Goal: Task Accomplishment & Management: Use online tool/utility

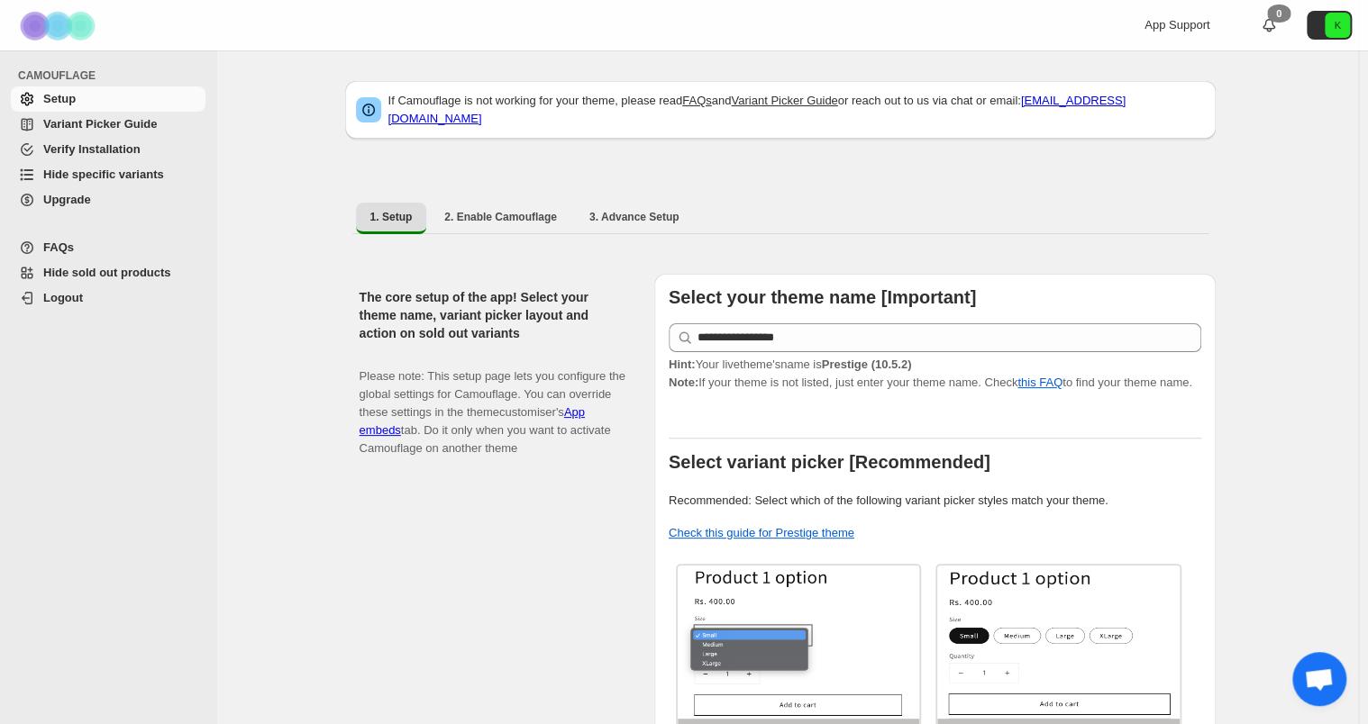
click at [96, 174] on span "Hide specific variants" at bounding box center [103, 175] width 121 height 14
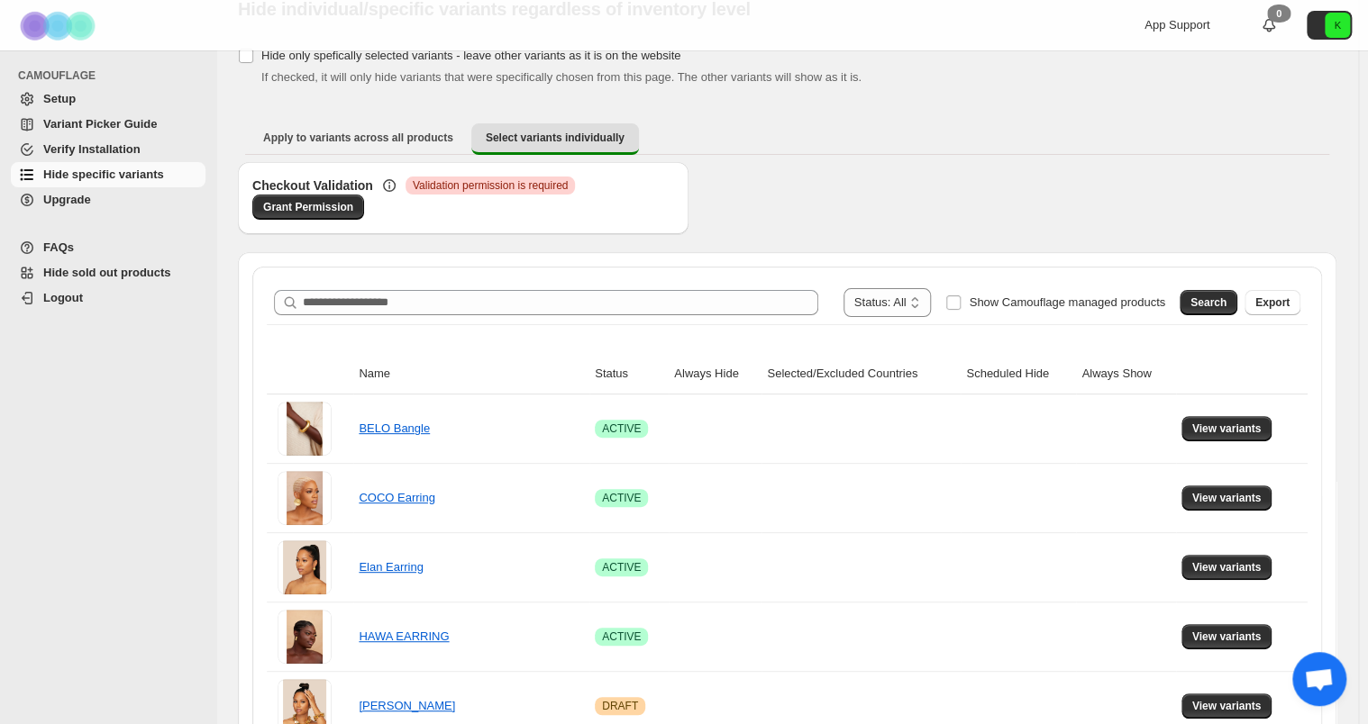
scroll to position [76, 0]
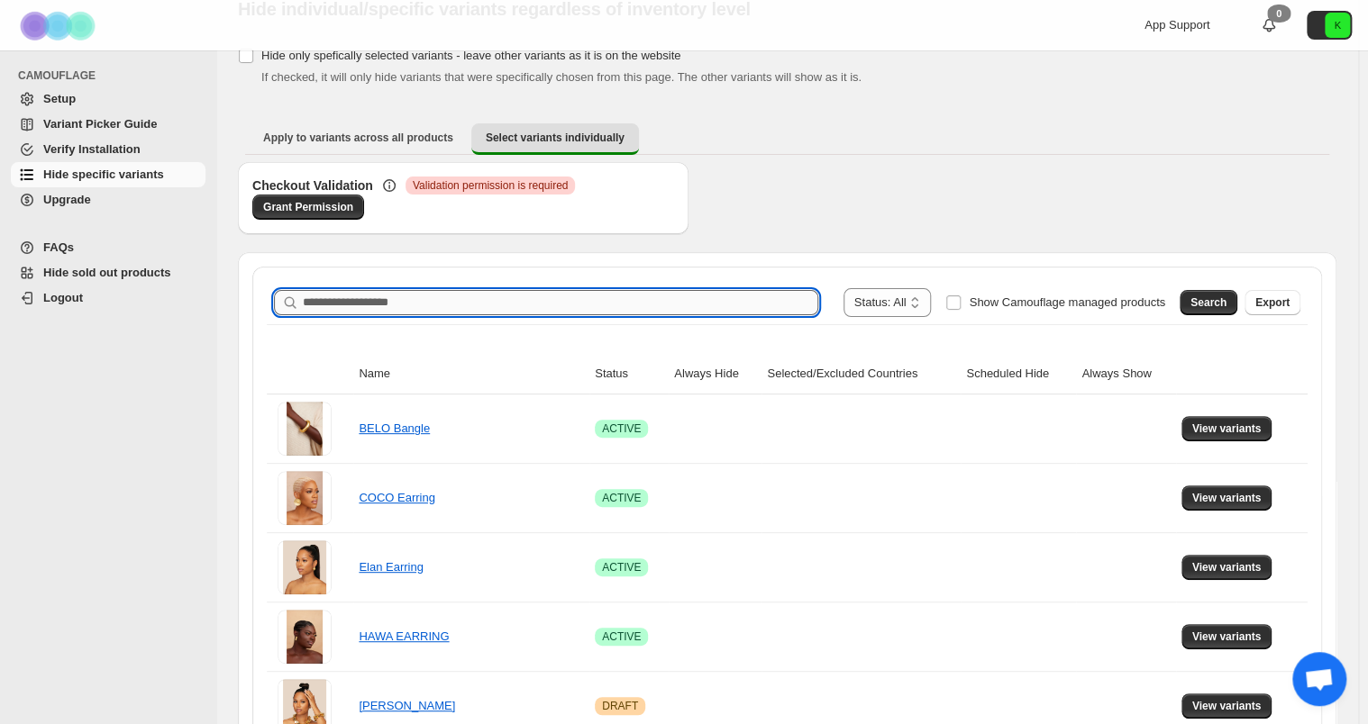
click at [439, 296] on input "Search product name" at bounding box center [560, 302] width 515 height 25
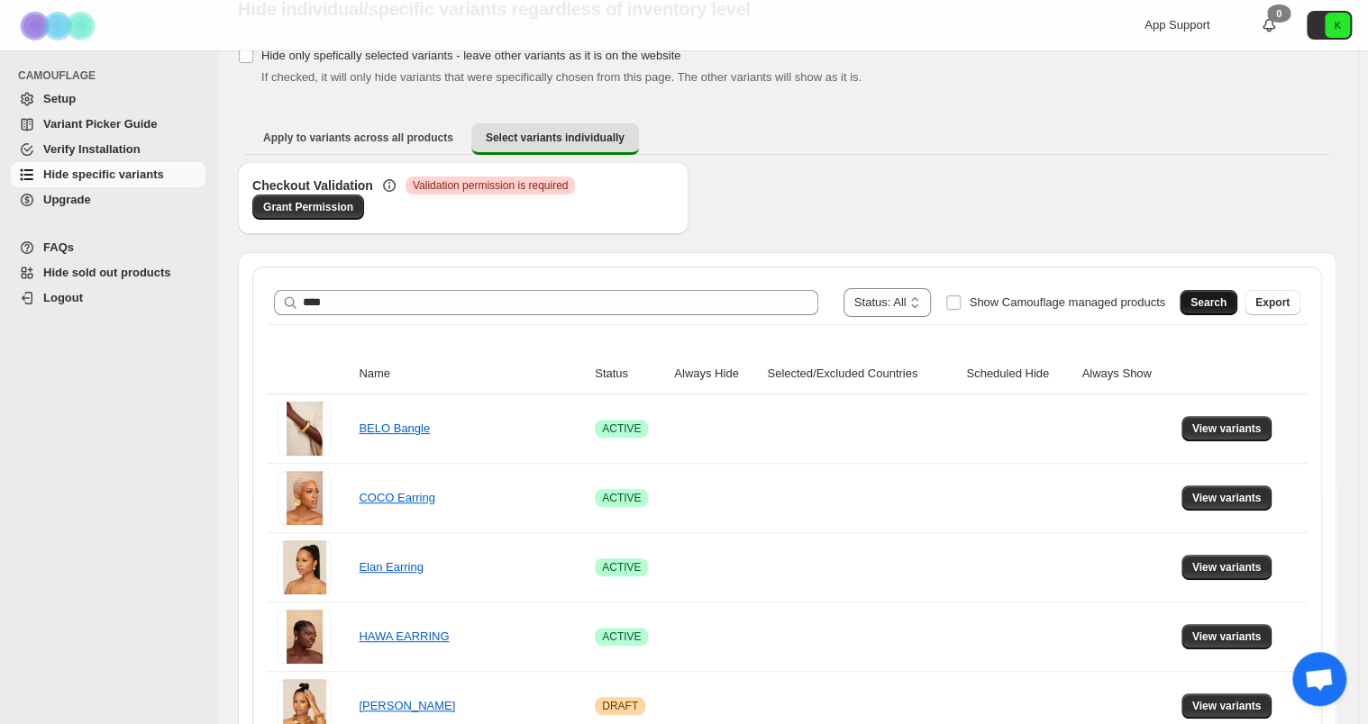
click at [1204, 296] on span "Search" at bounding box center [1208, 303] width 36 height 14
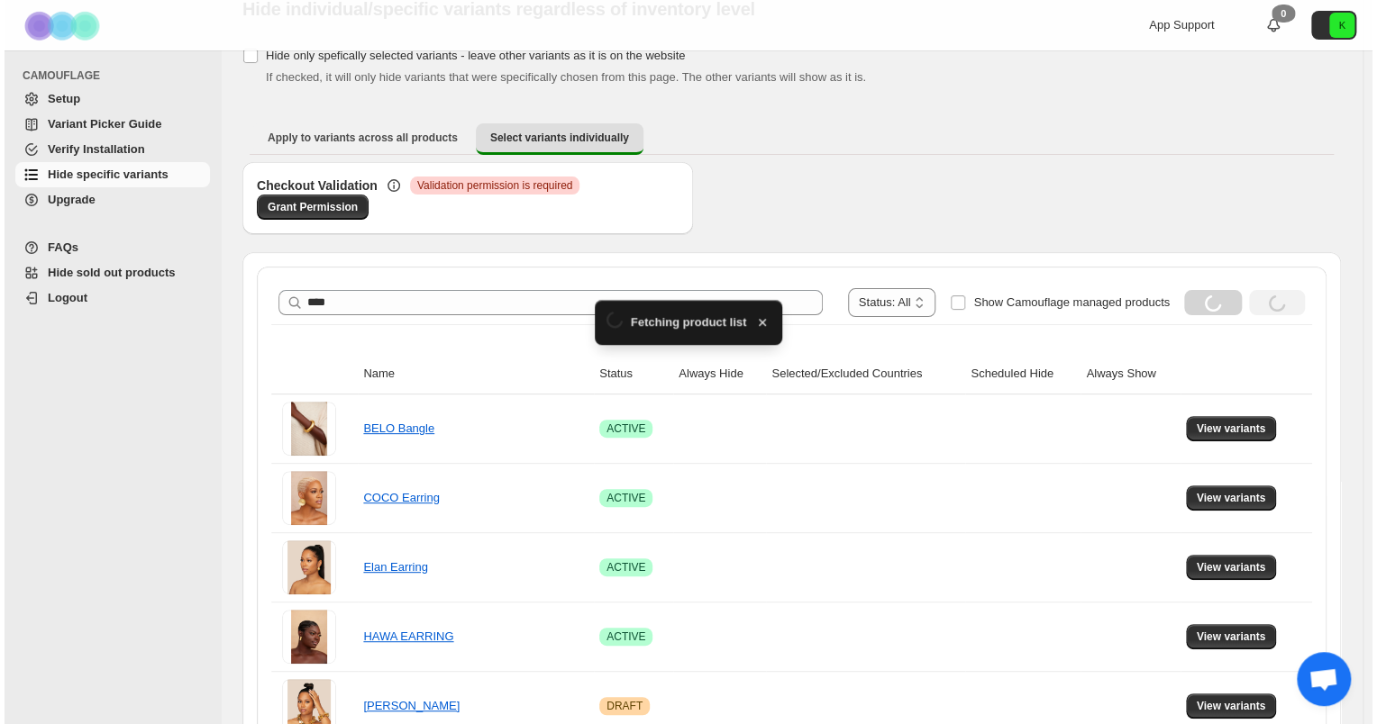
scroll to position [0, 0]
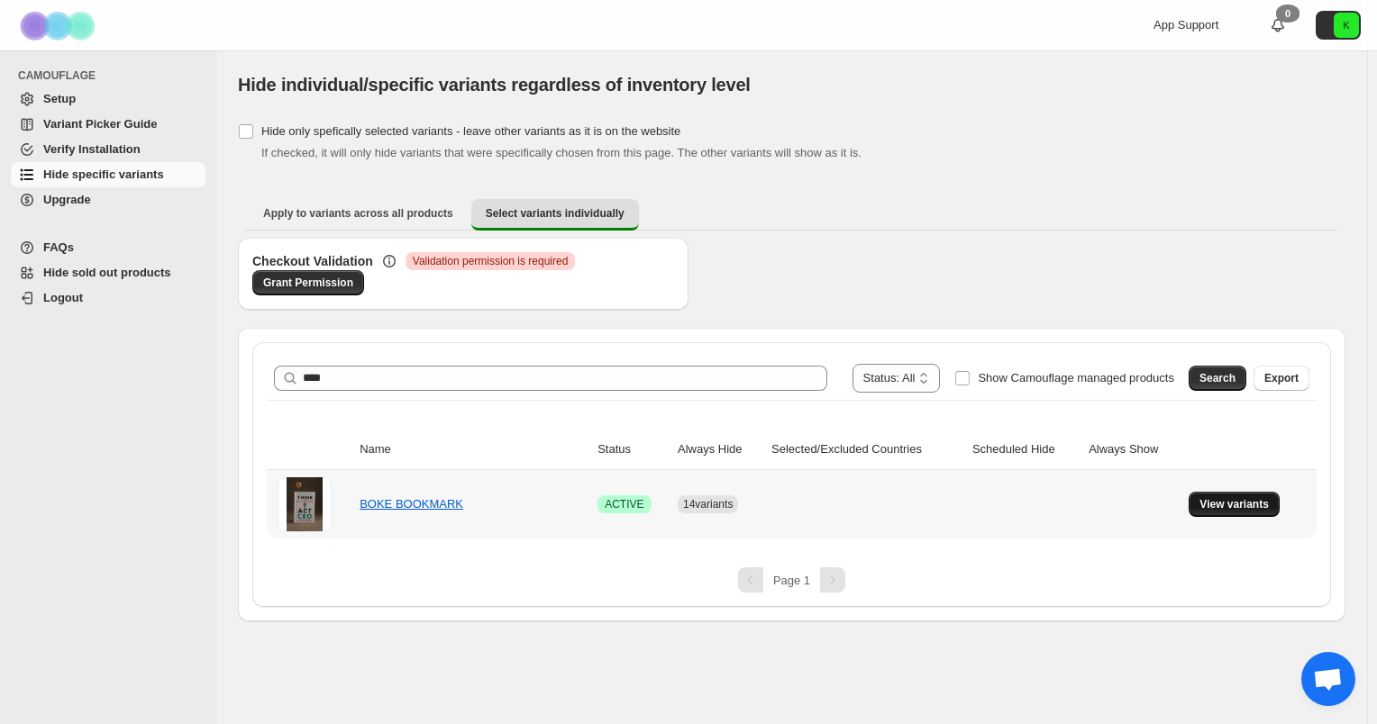
click at [1204, 497] on span "View variants" at bounding box center [1233, 504] width 69 height 14
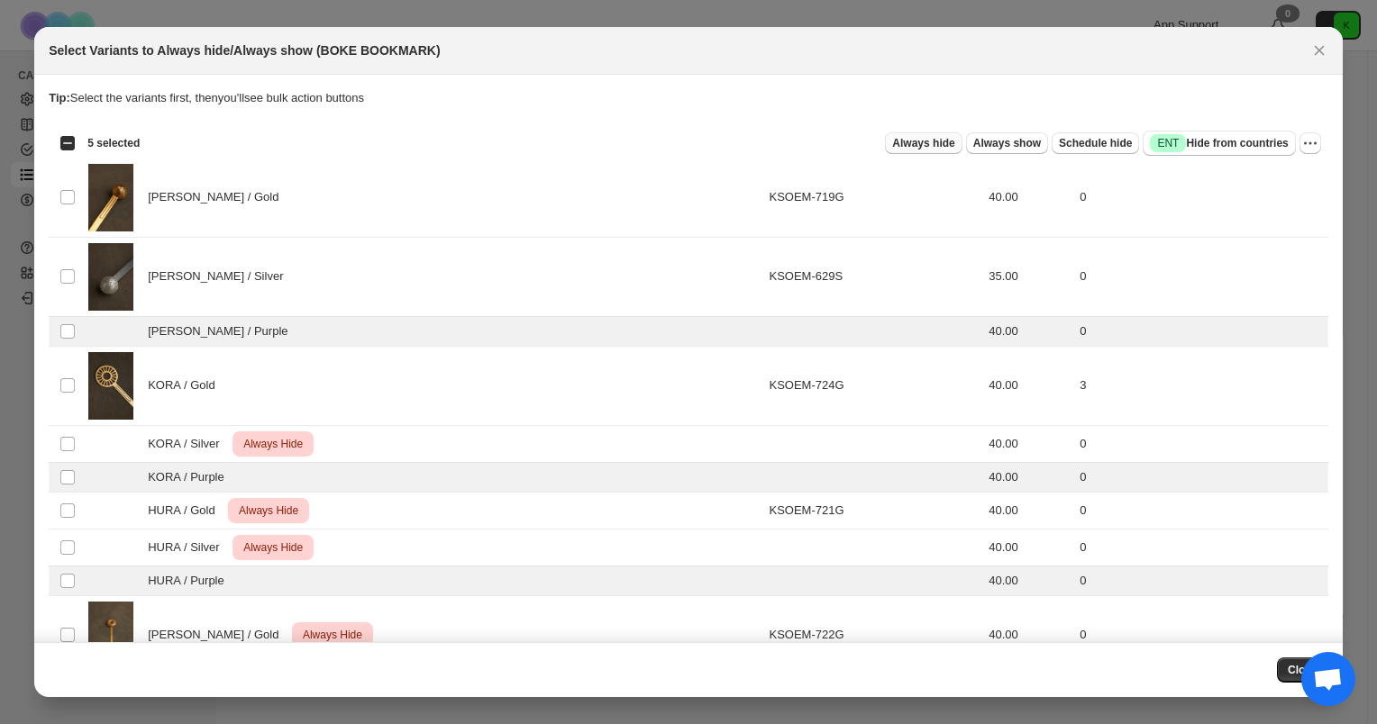
click at [947, 137] on span "Always hide" at bounding box center [923, 143] width 62 height 14
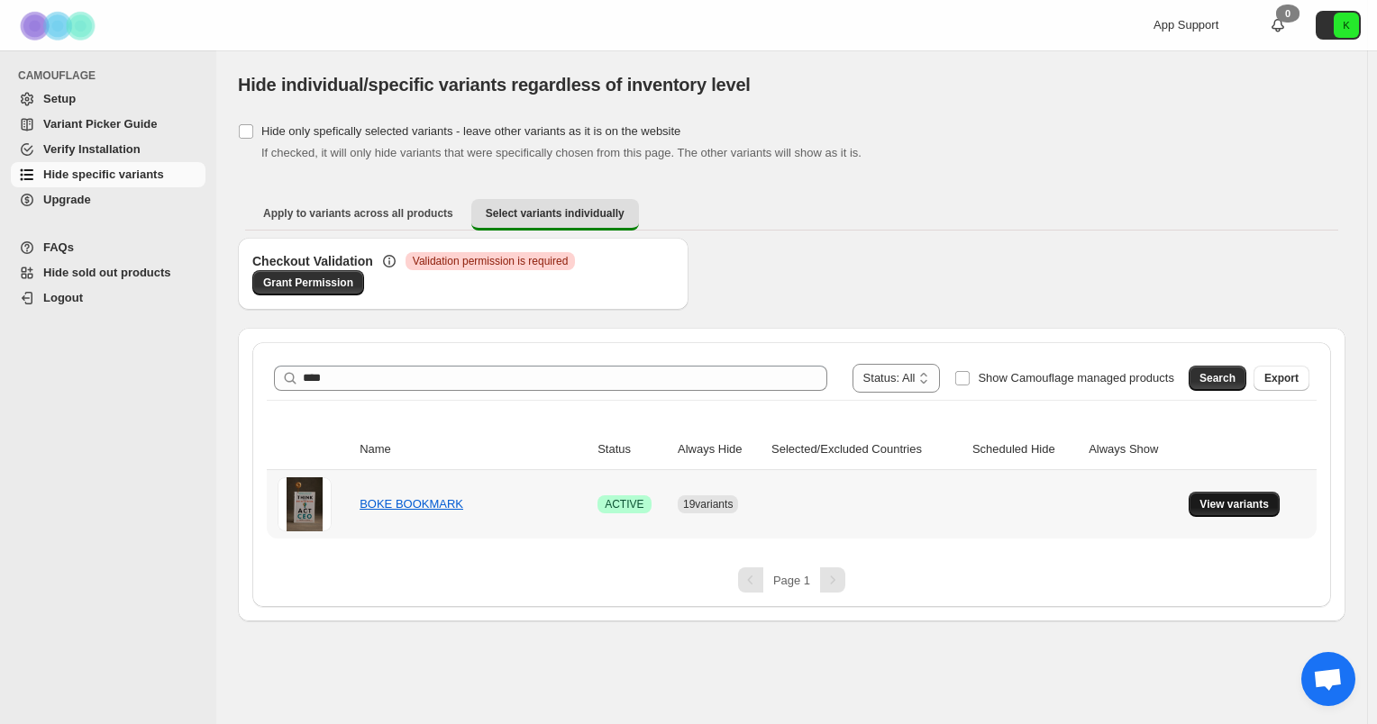
click at [1228, 503] on span "View variants" at bounding box center [1233, 504] width 69 height 14
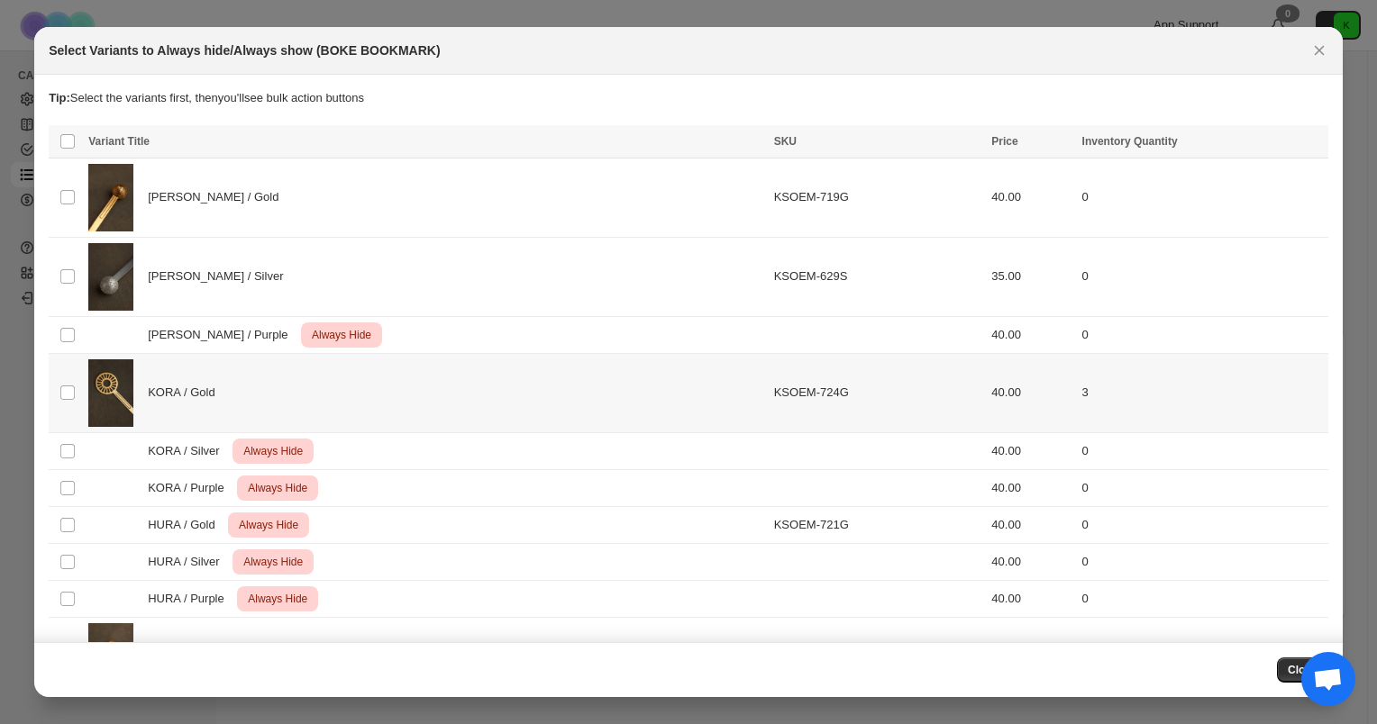
scroll to position [155, 0]
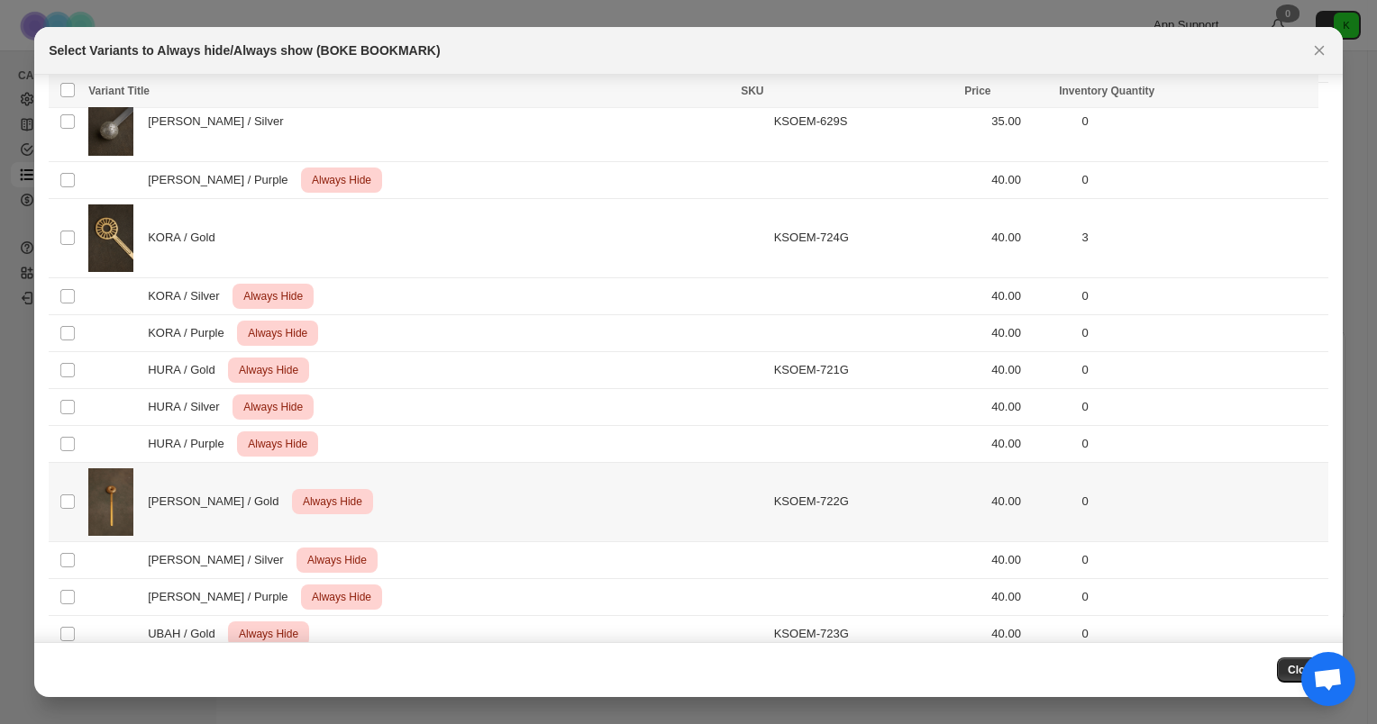
click at [58, 499] on td "Select product variant" at bounding box center [66, 501] width 34 height 79
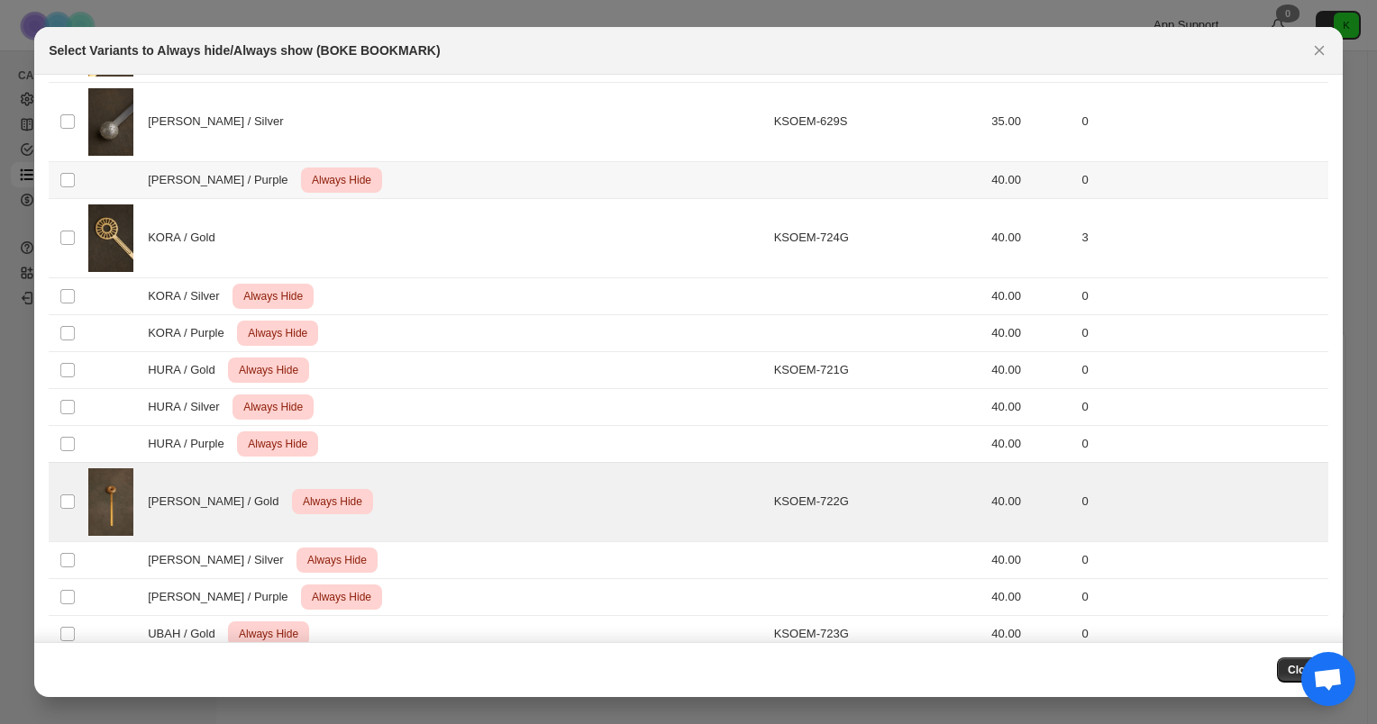
scroll to position [0, 0]
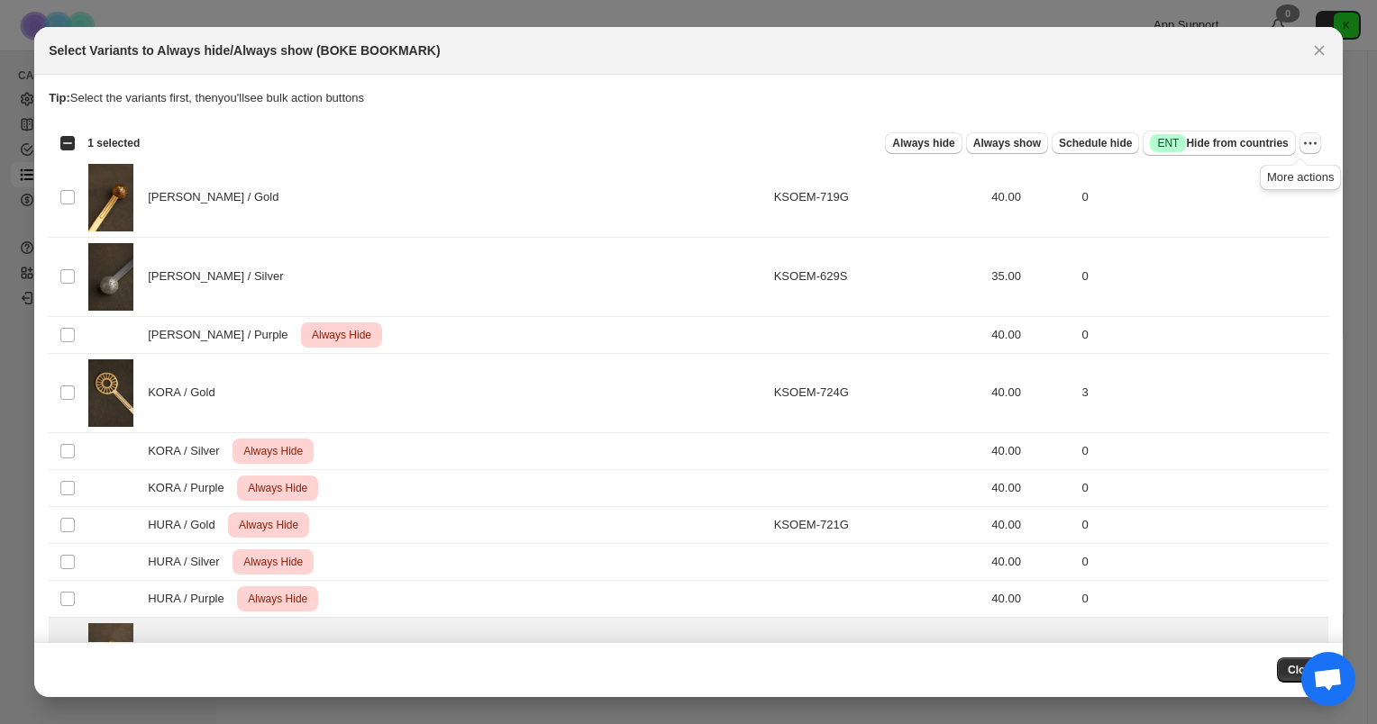
click at [1304, 143] on icon "More actions" at bounding box center [1310, 143] width 18 height 18
click at [1230, 178] on span "Undo always hide" at bounding box center [1216, 178] width 93 height 14
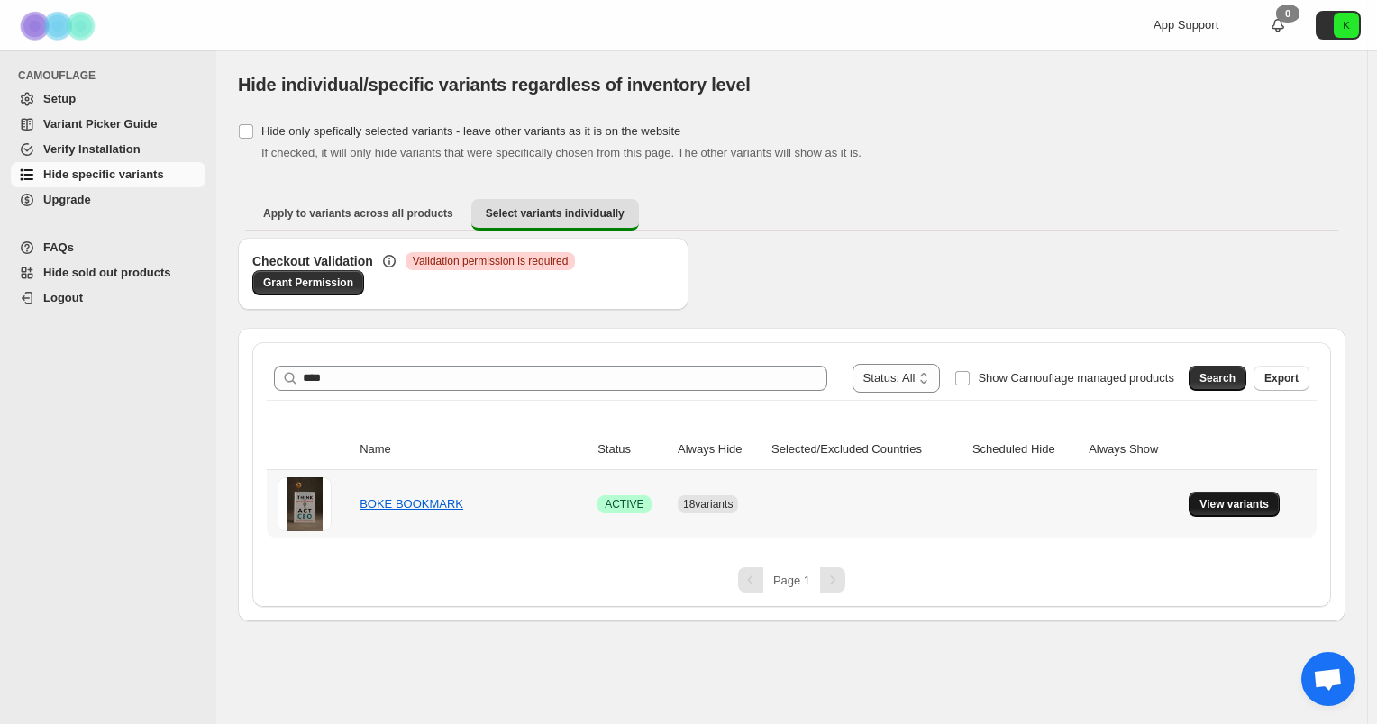
click at [1204, 494] on button "View variants" at bounding box center [1234, 504] width 91 height 25
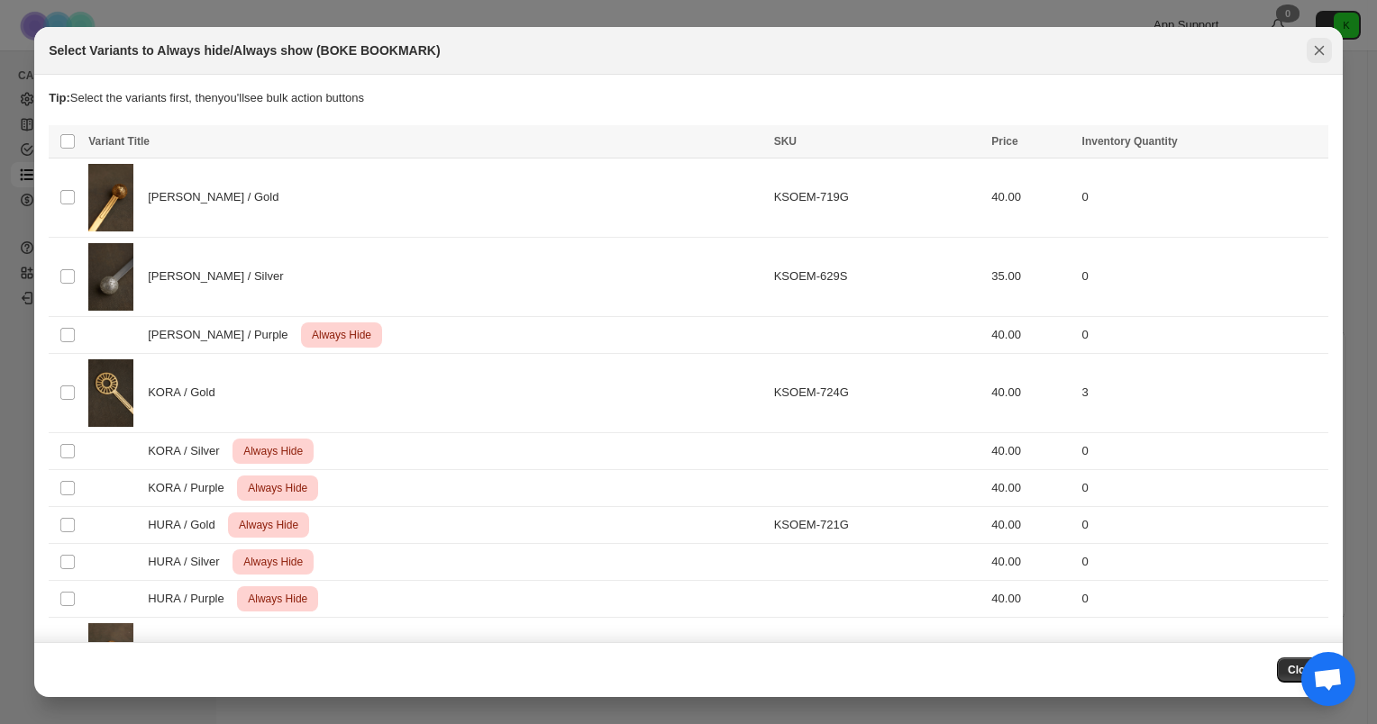
click at [1313, 50] on icon "Close" at bounding box center [1319, 50] width 18 height 18
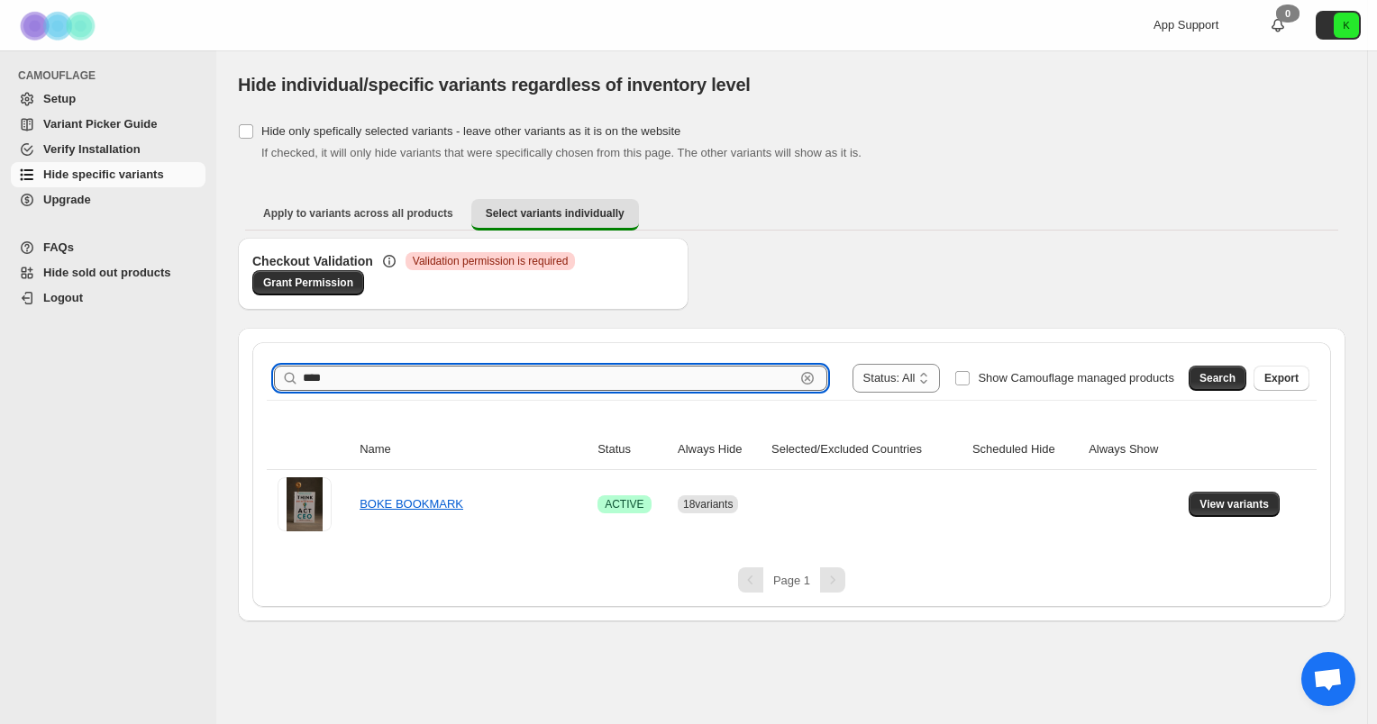
click at [406, 369] on input "****" at bounding box center [549, 378] width 492 height 25
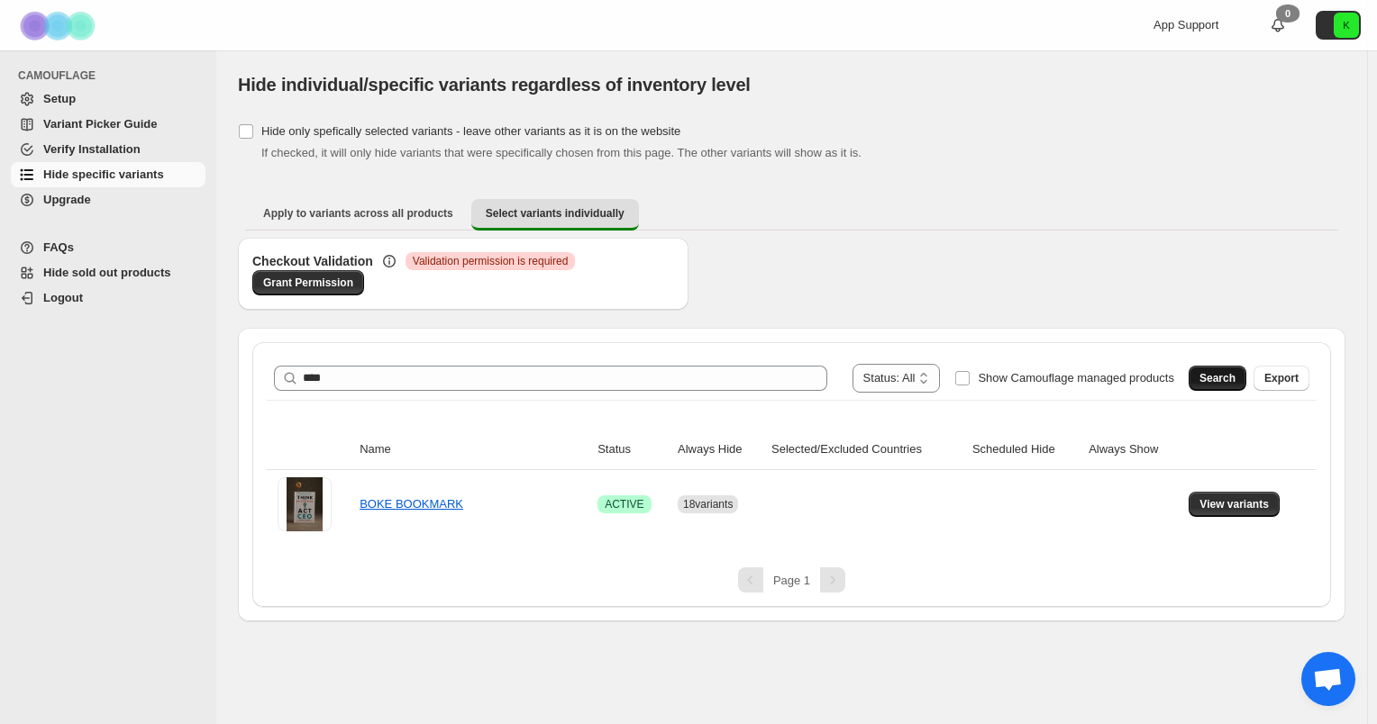
click at [1222, 371] on span "Search" at bounding box center [1217, 378] width 36 height 14
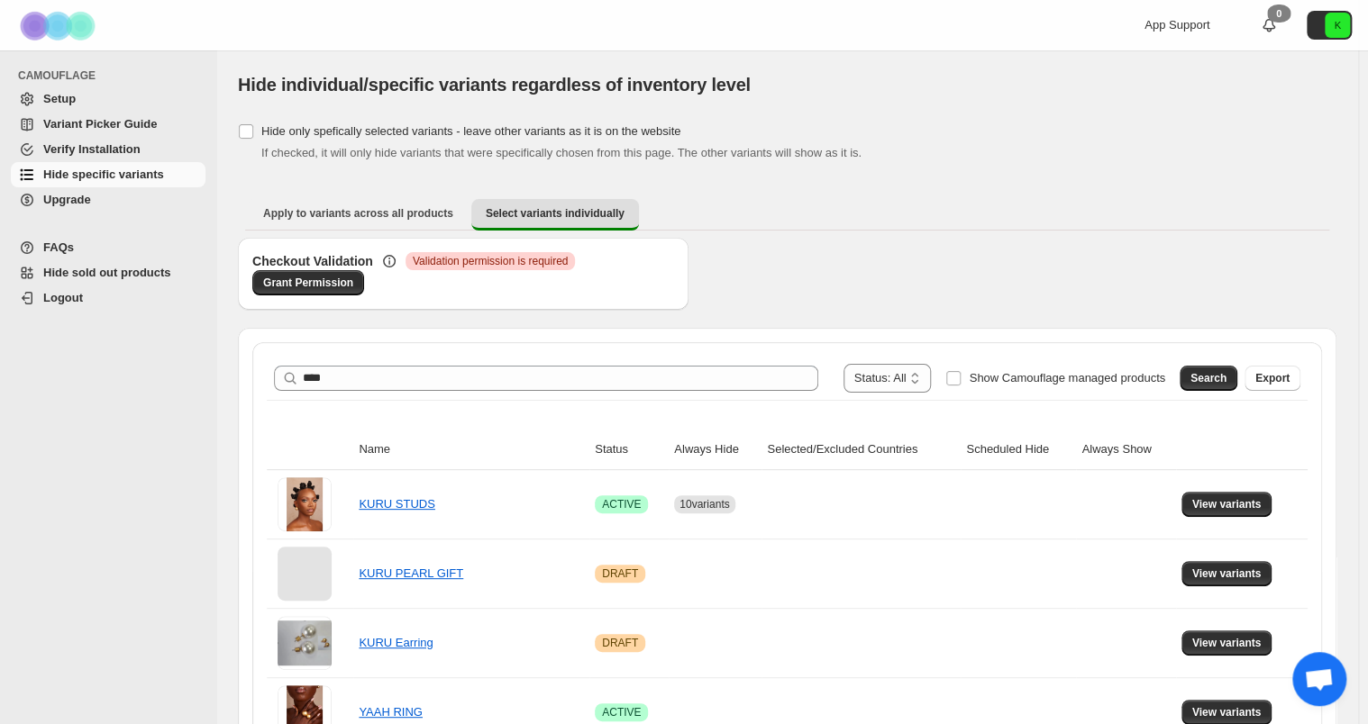
scroll to position [54, 0]
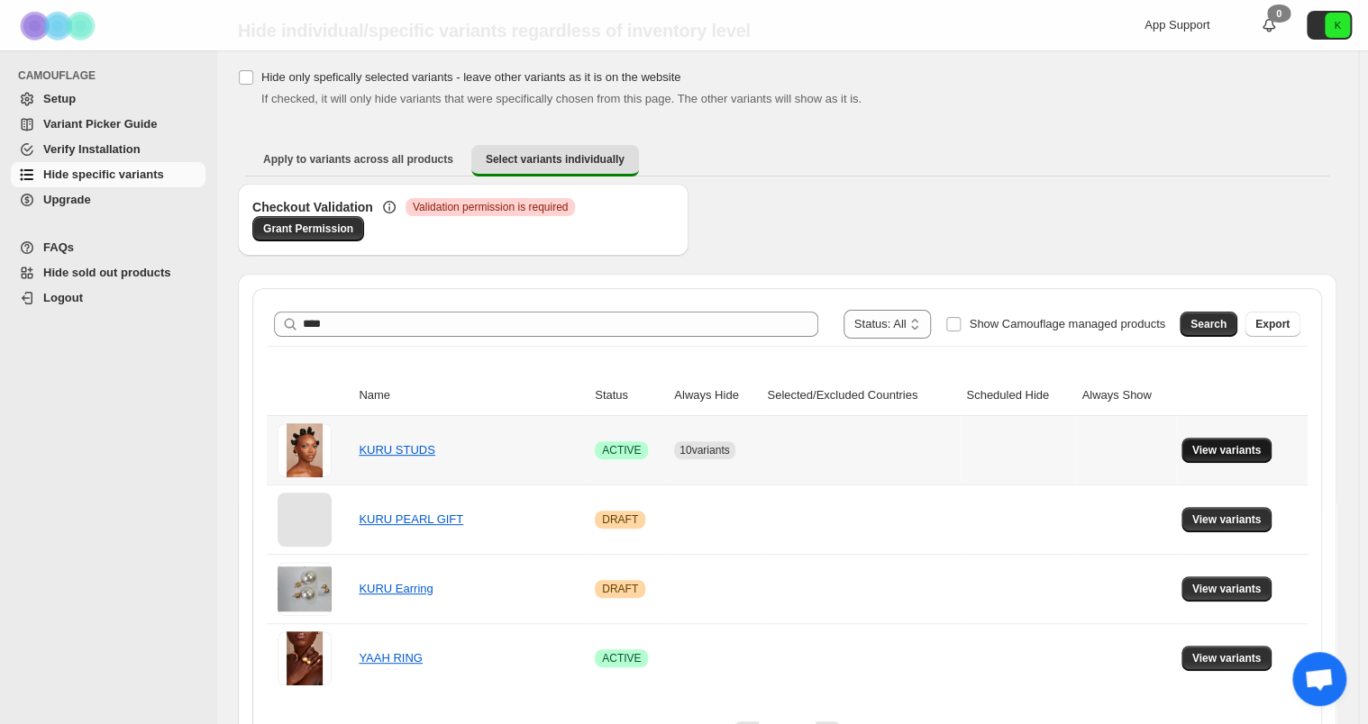
click at [1220, 446] on span "View variants" at bounding box center [1226, 450] width 69 height 14
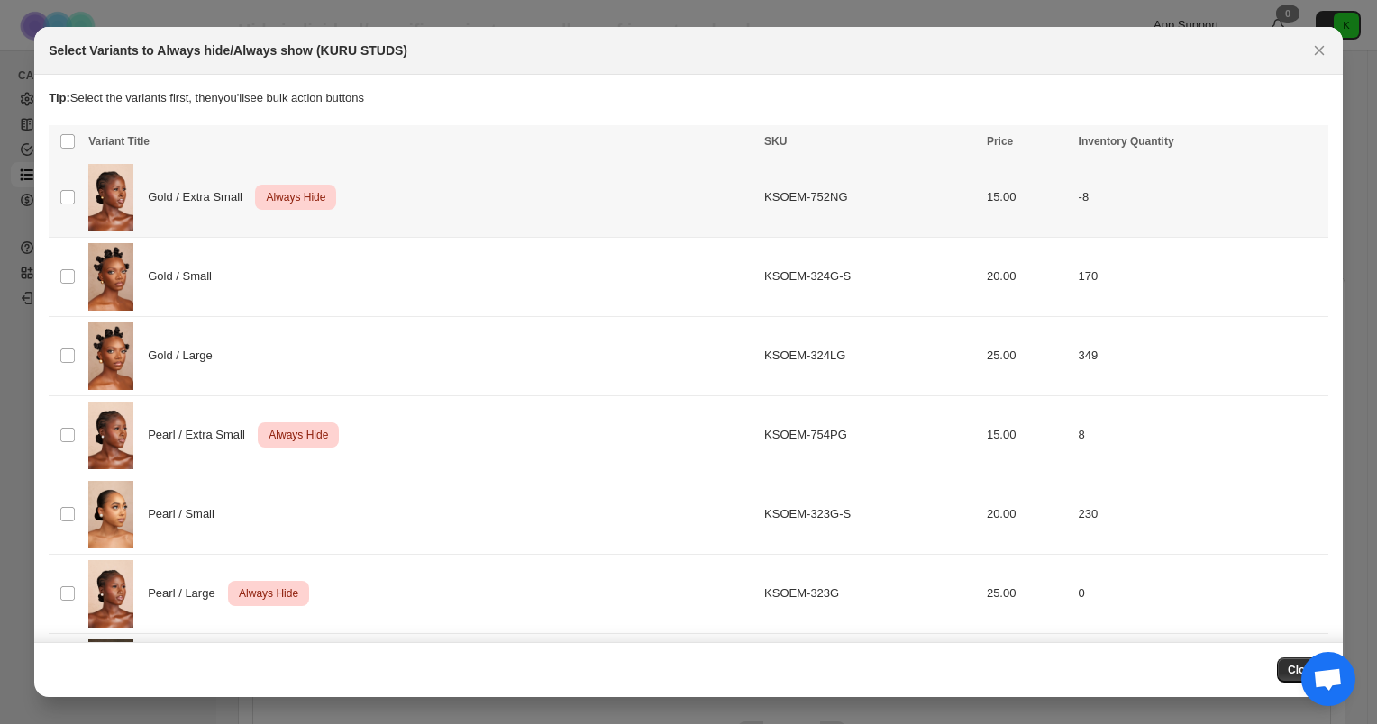
click at [54, 202] on td "Select product variant" at bounding box center [66, 198] width 34 height 79
click at [85, 442] on td "Pearl / Extra Small Critical Always Hide" at bounding box center [421, 435] width 676 height 79
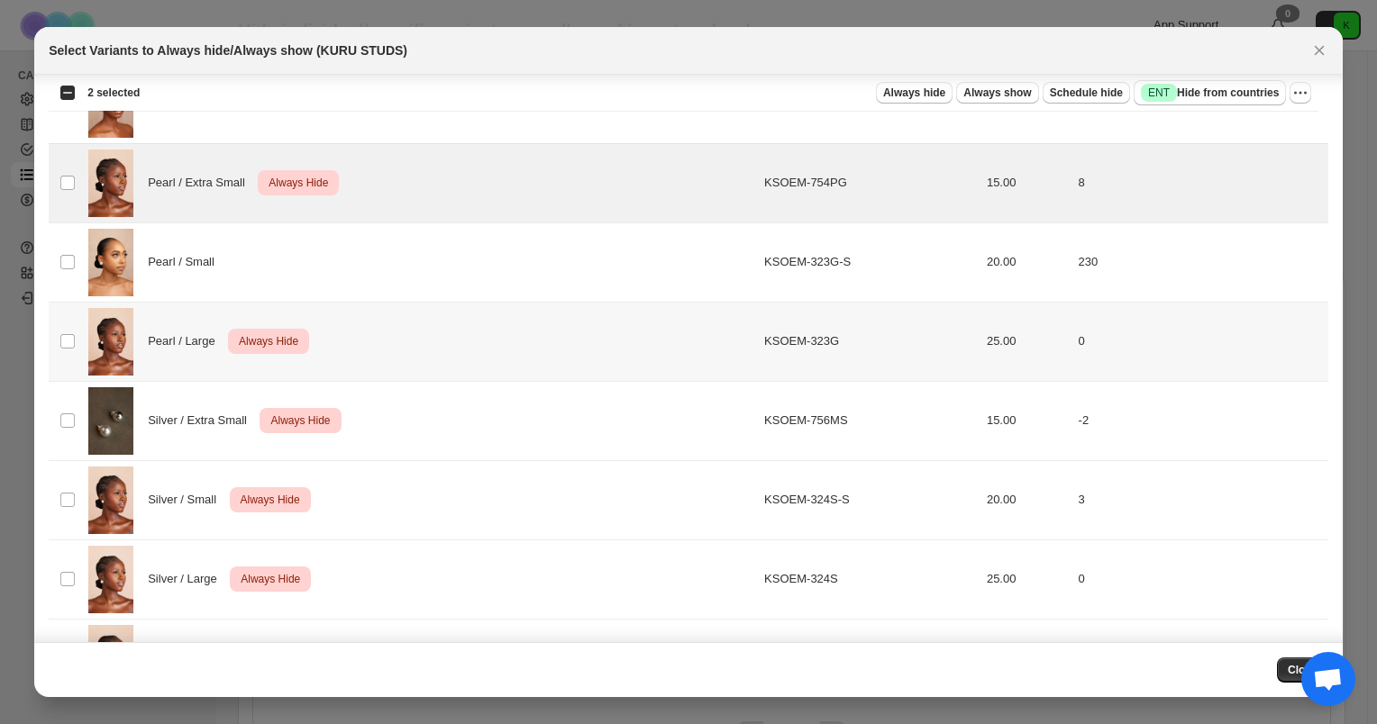
scroll to position [252, 0]
click at [79, 342] on td "Select product variant" at bounding box center [66, 341] width 34 height 79
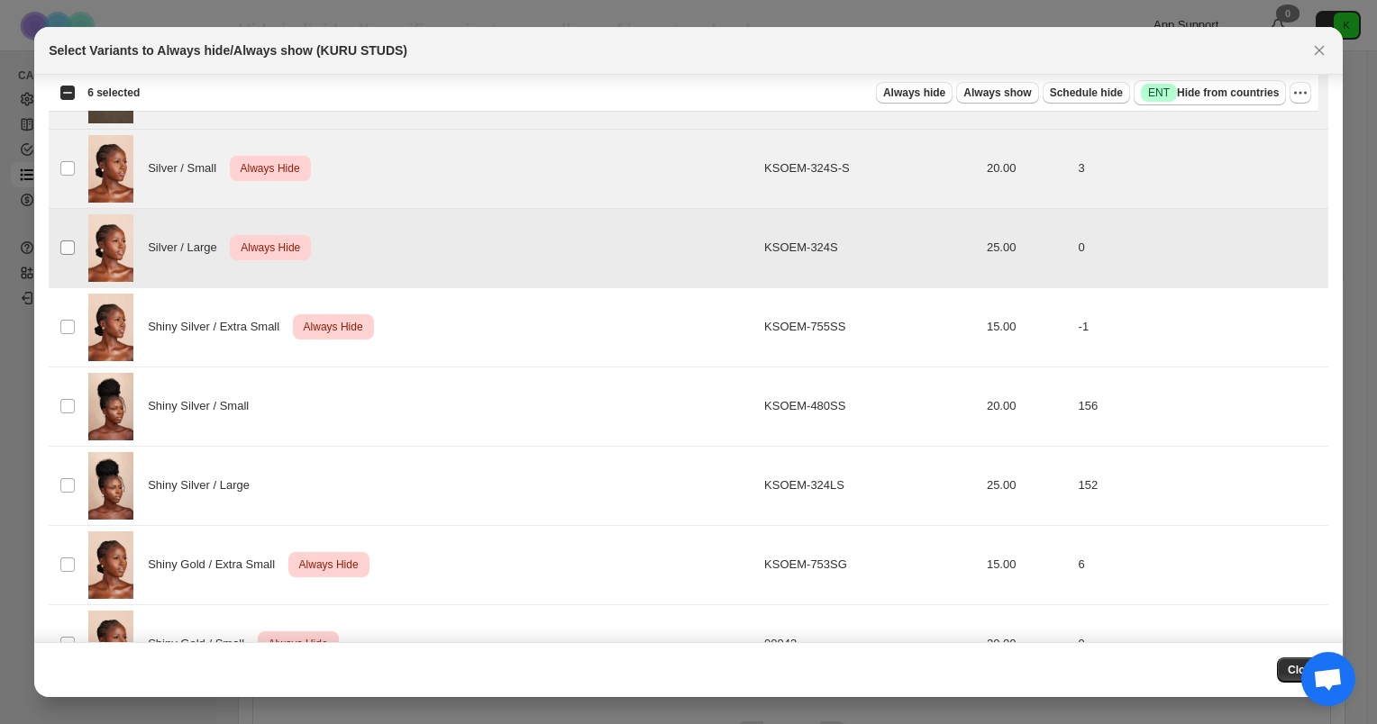
scroll to position [638, 0]
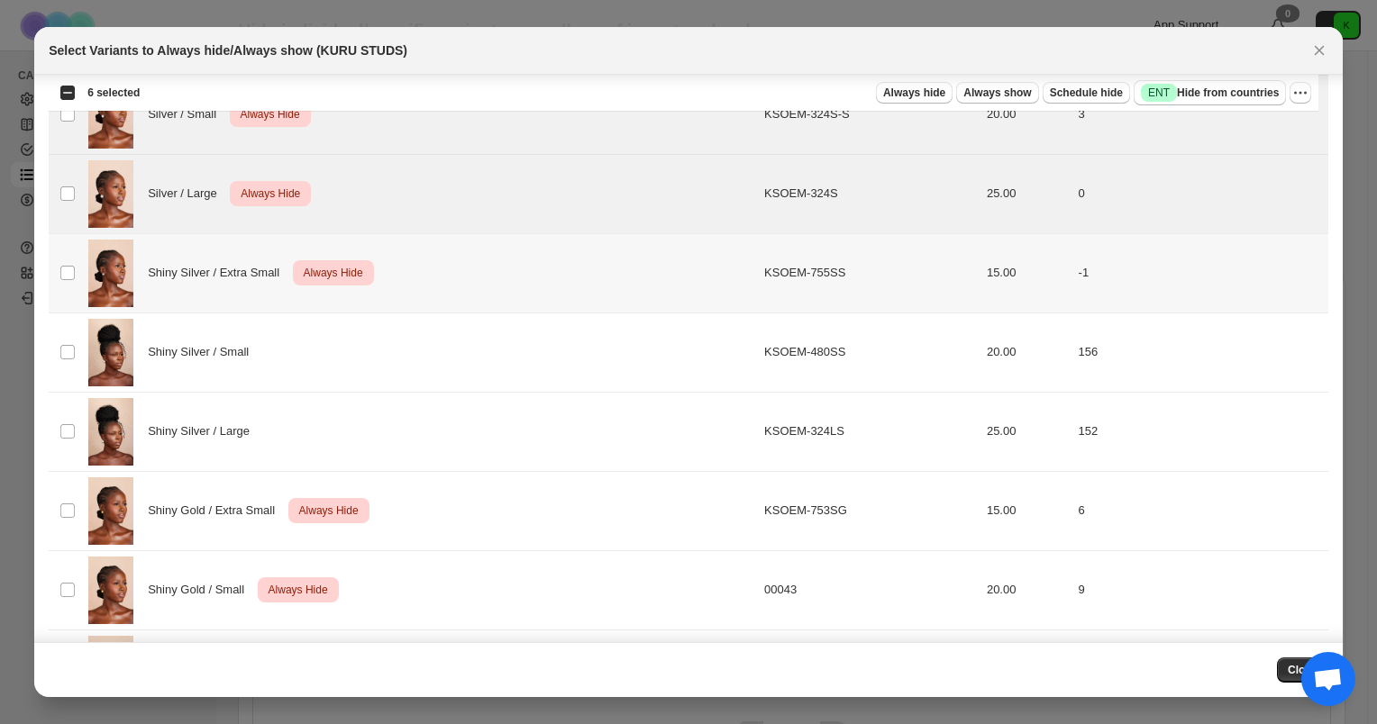
click at [74, 261] on td "Select product variant" at bounding box center [66, 272] width 34 height 79
click at [77, 516] on td "Select product variant" at bounding box center [66, 510] width 34 height 79
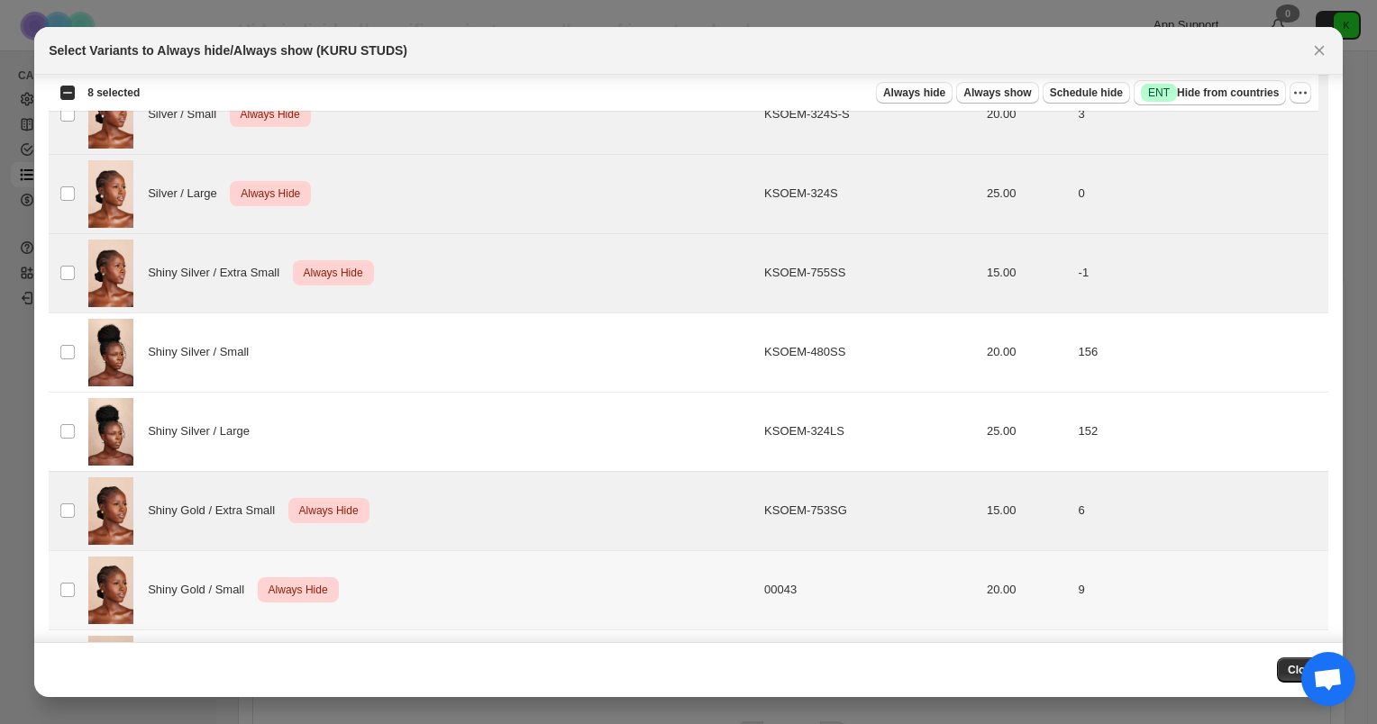
click at [77, 595] on td "Select product variant" at bounding box center [66, 590] width 34 height 79
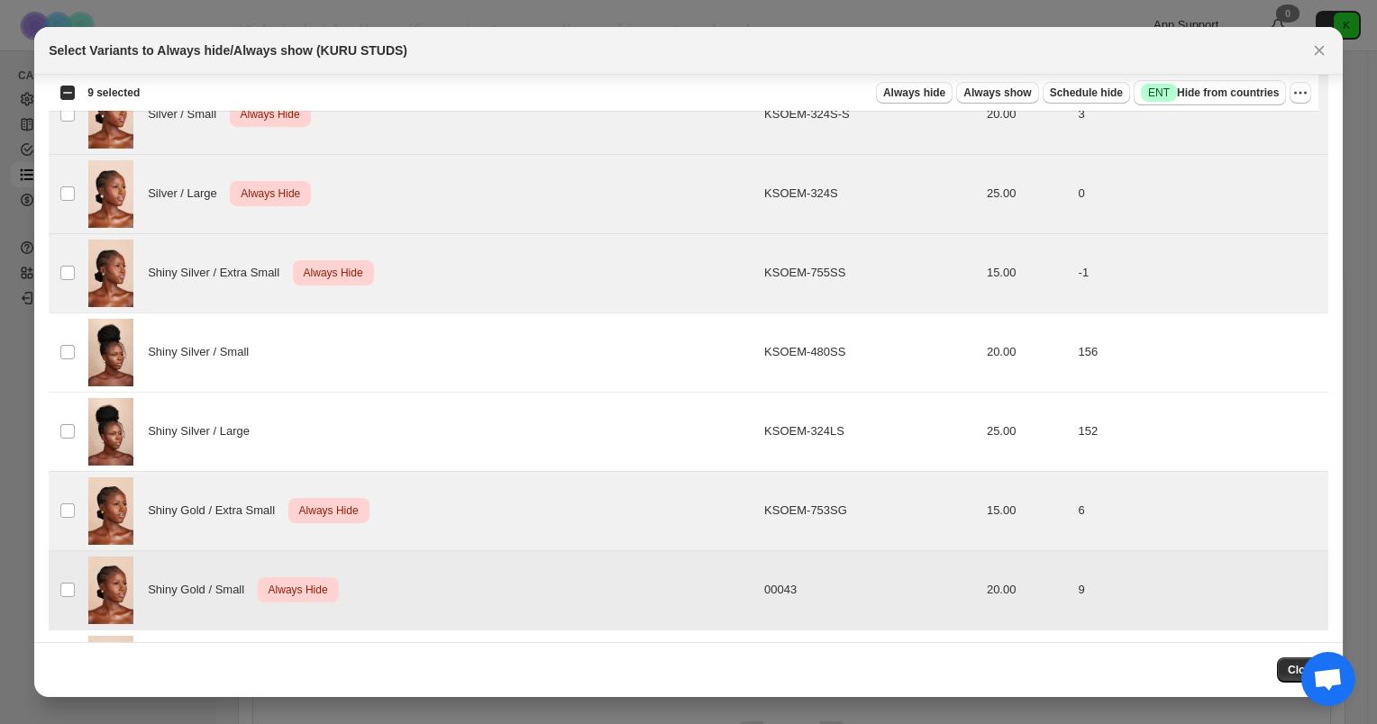
scroll to position [715, 0]
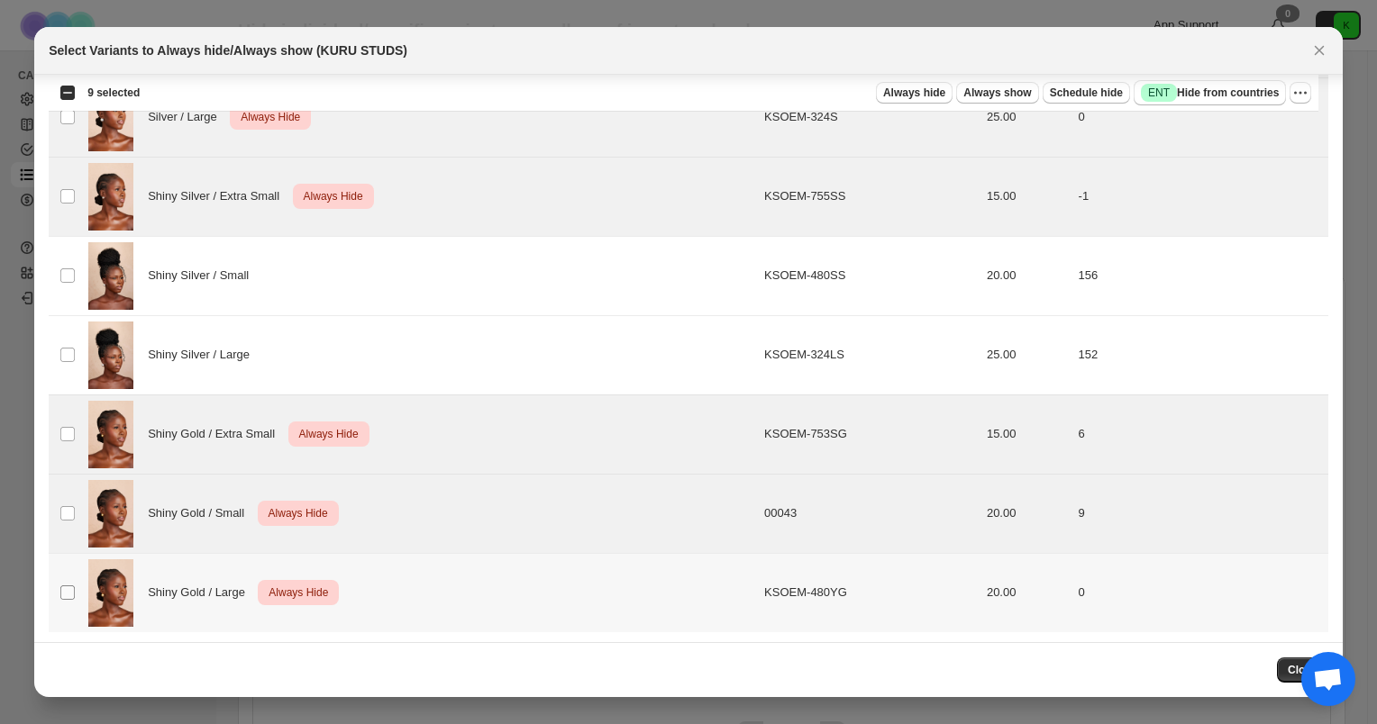
click at [59, 596] on span ":r3m:" at bounding box center [67, 593] width 16 height 16
click at [387, 587] on div "Shiny Gold / Large Critical Always Hide" at bounding box center [420, 594] width 665 height 68
click at [1299, 88] on icon "More actions" at bounding box center [1300, 93] width 18 height 18
click at [1216, 132] on span "Undo always hide" at bounding box center [1216, 128] width 93 height 14
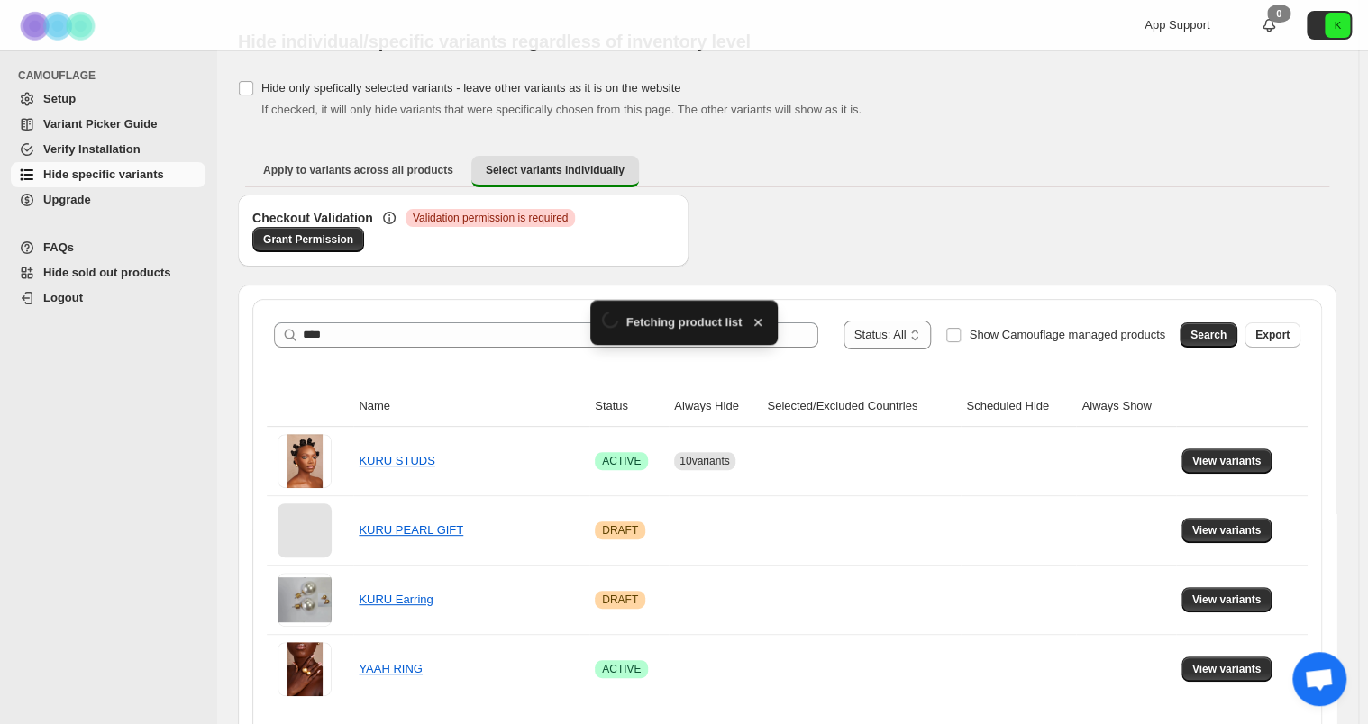
scroll to position [54, 0]
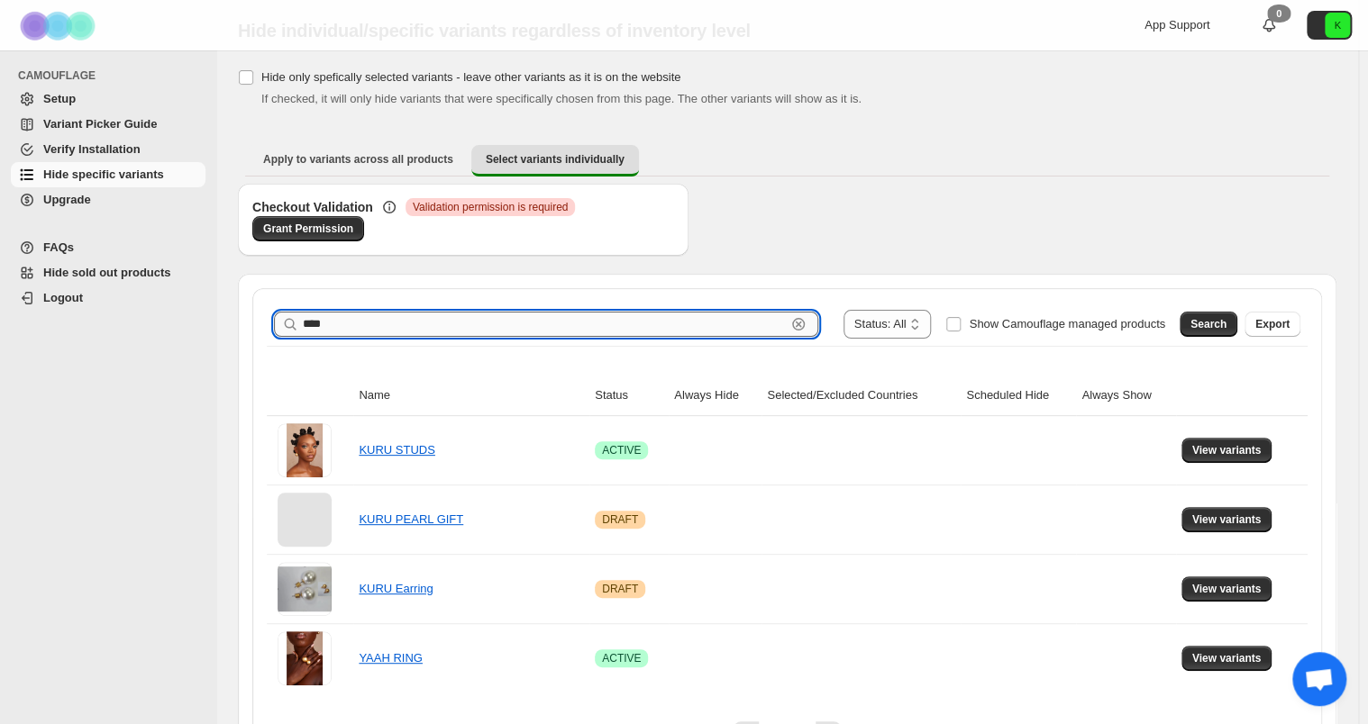
click at [437, 321] on input "****" at bounding box center [544, 324] width 483 height 25
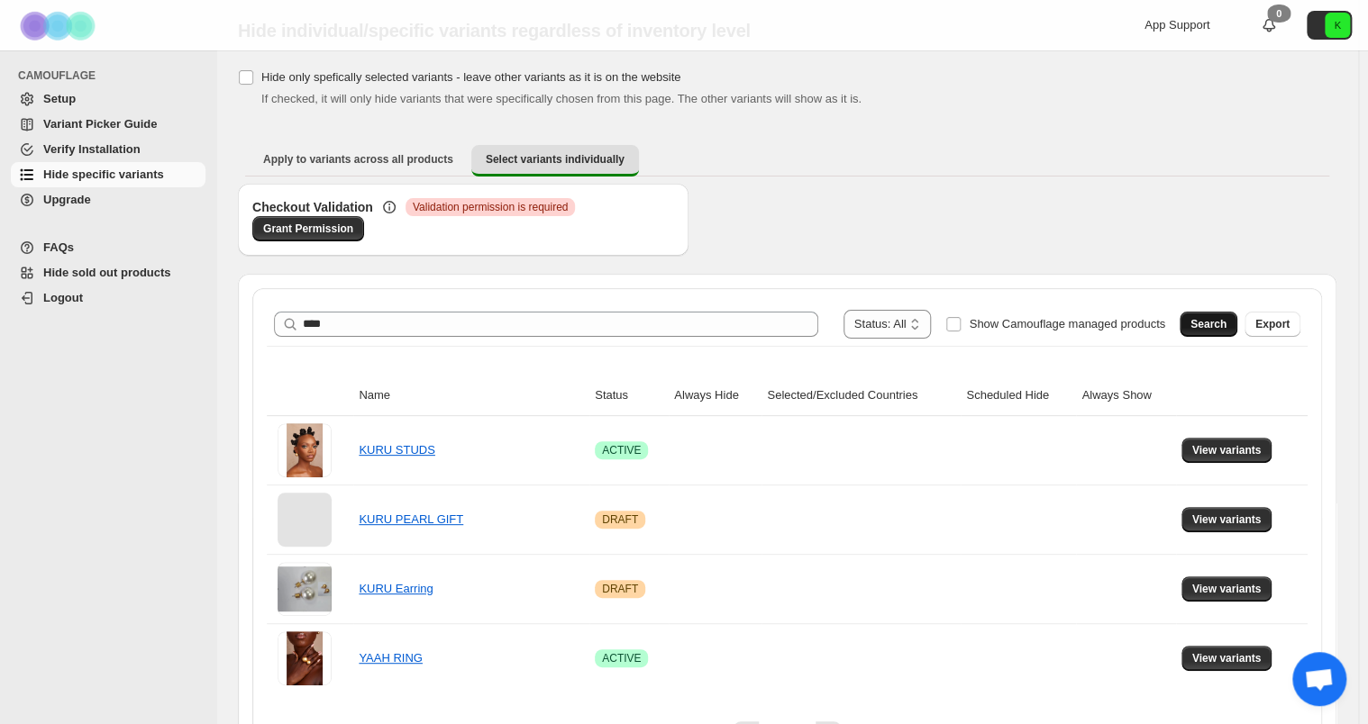
click at [1206, 312] on button "Search" at bounding box center [1208, 324] width 58 height 25
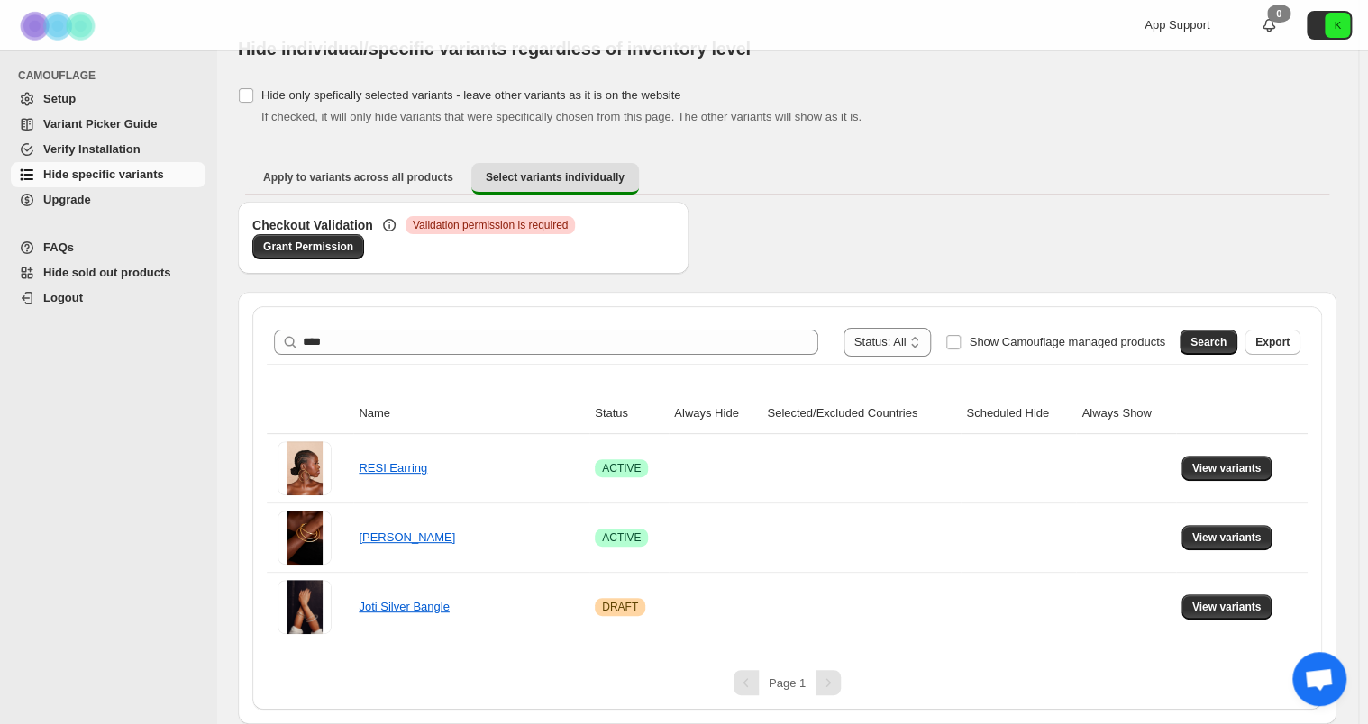
scroll to position [34, 0]
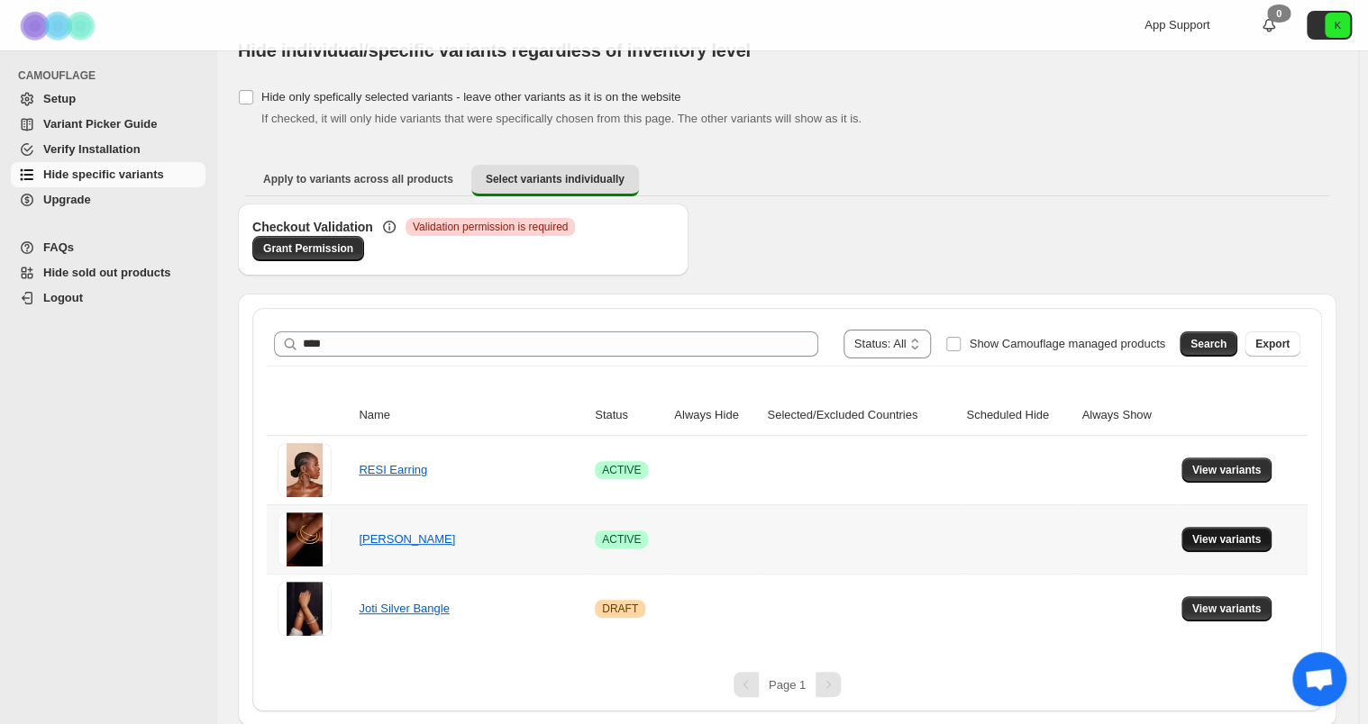
click at [1235, 537] on span "View variants" at bounding box center [1226, 540] width 69 height 14
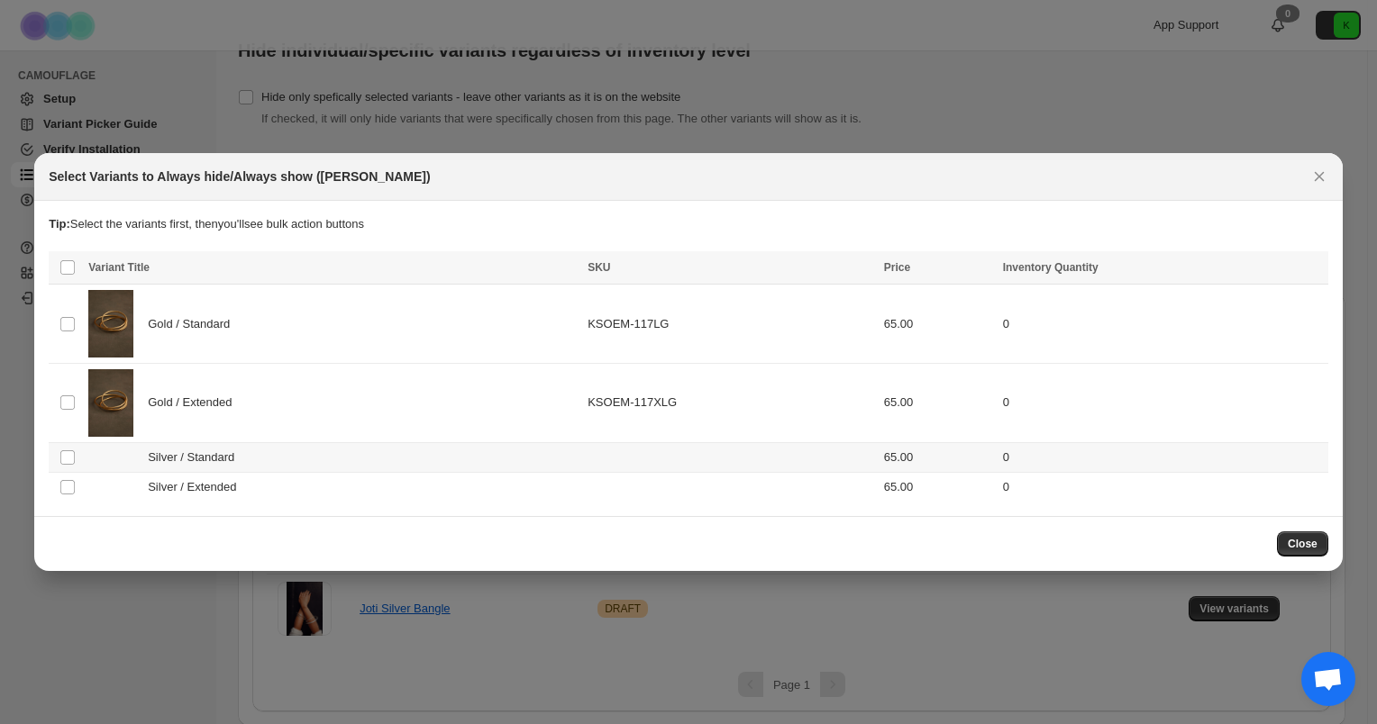
click at [300, 469] on td "Silver / Standard" at bounding box center [332, 457] width 499 height 30
click at [296, 484] on div "Silver / Extended" at bounding box center [332, 487] width 488 height 18
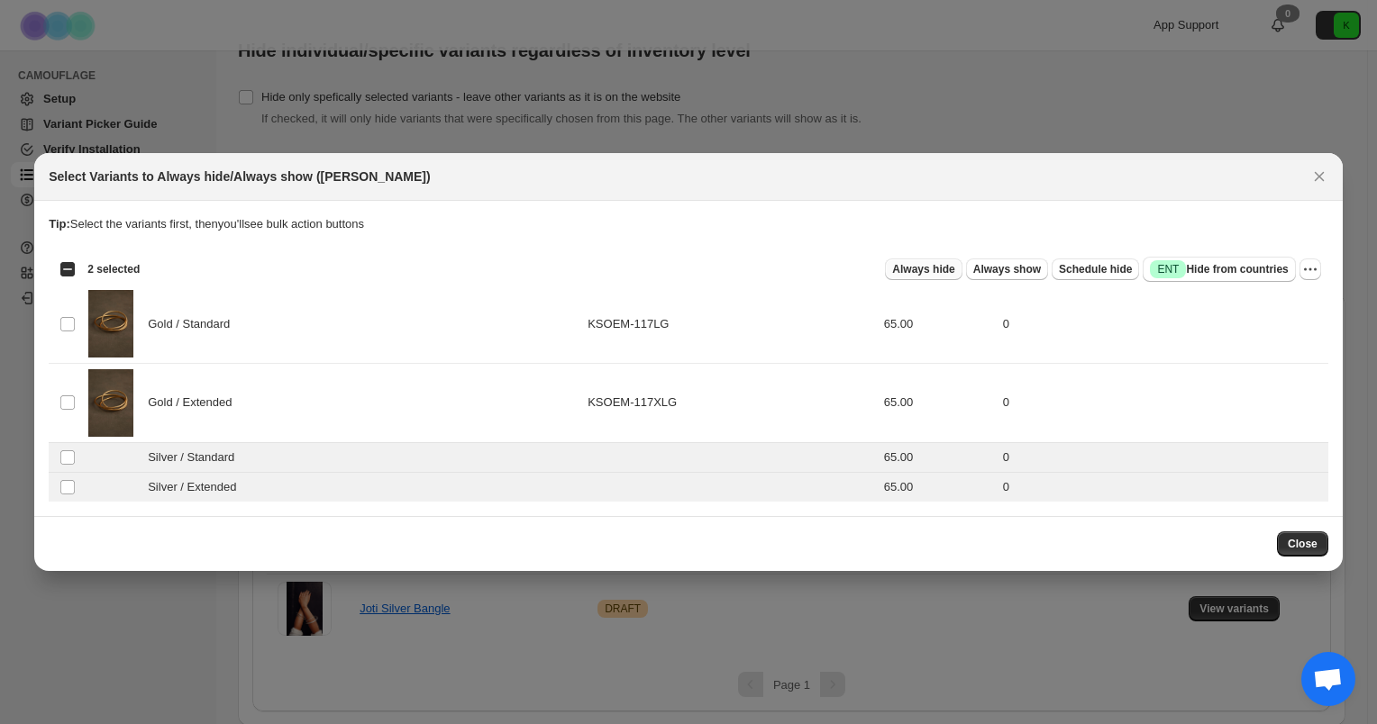
click at [954, 268] on span "Always hide" at bounding box center [923, 269] width 62 height 14
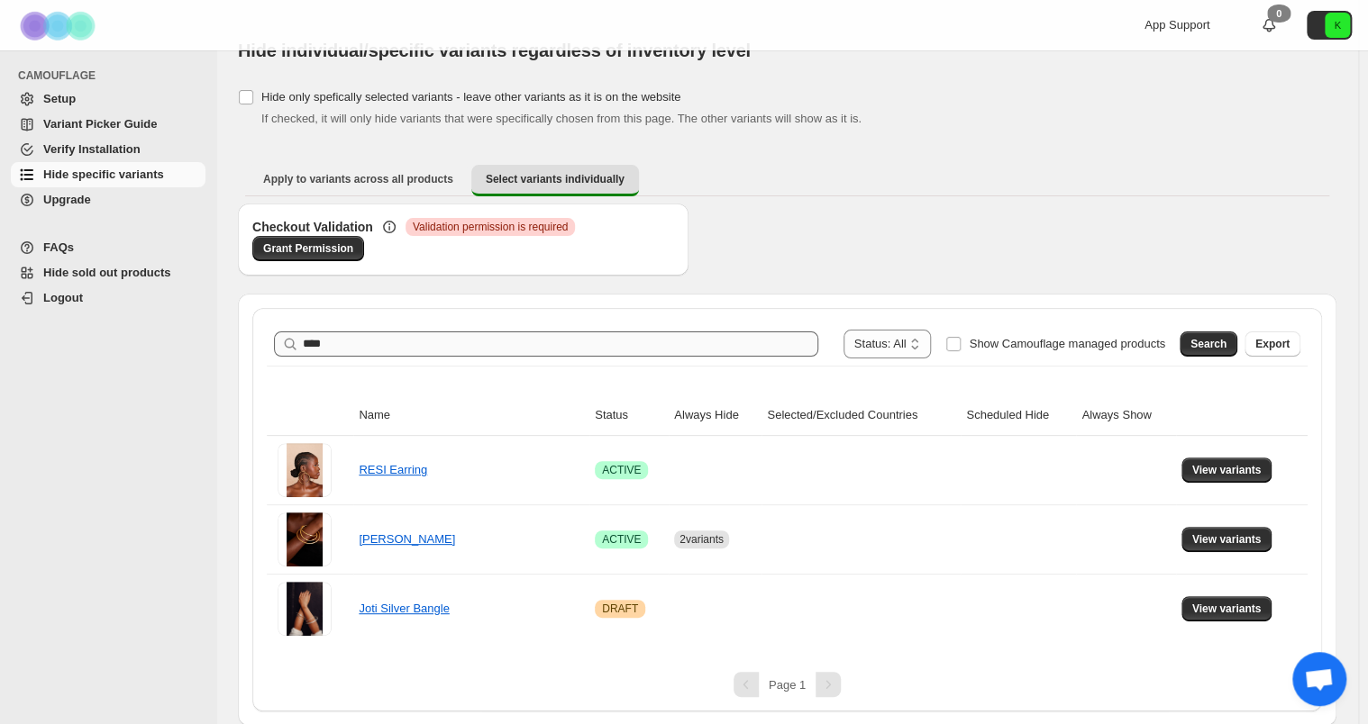
drag, startPoint x: 487, startPoint y: 358, endPoint x: 460, endPoint y: 339, distance: 33.0
click at [460, 339] on div "**********" at bounding box center [787, 344] width 1041 height 43
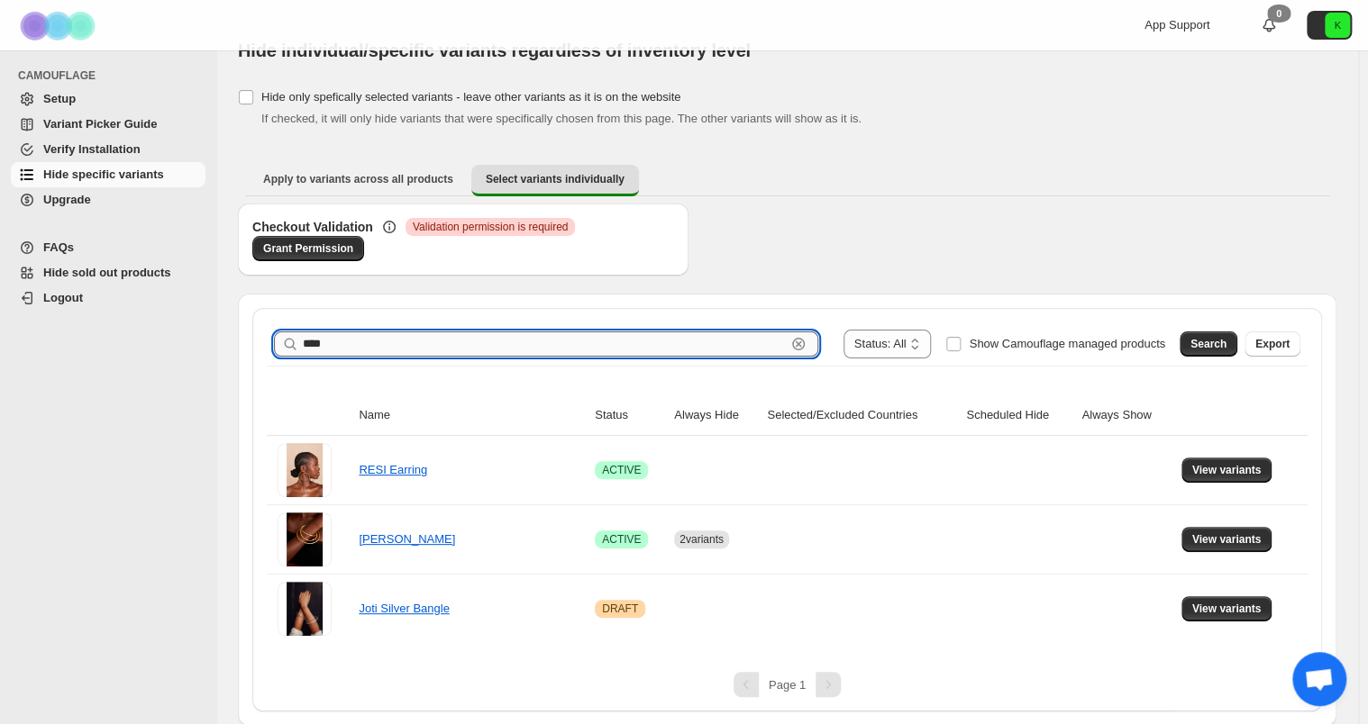
click at [460, 339] on input "****" at bounding box center [544, 344] width 483 height 25
click at [454, 339] on input "****" at bounding box center [544, 344] width 483 height 25
type input "*"
type input "****"
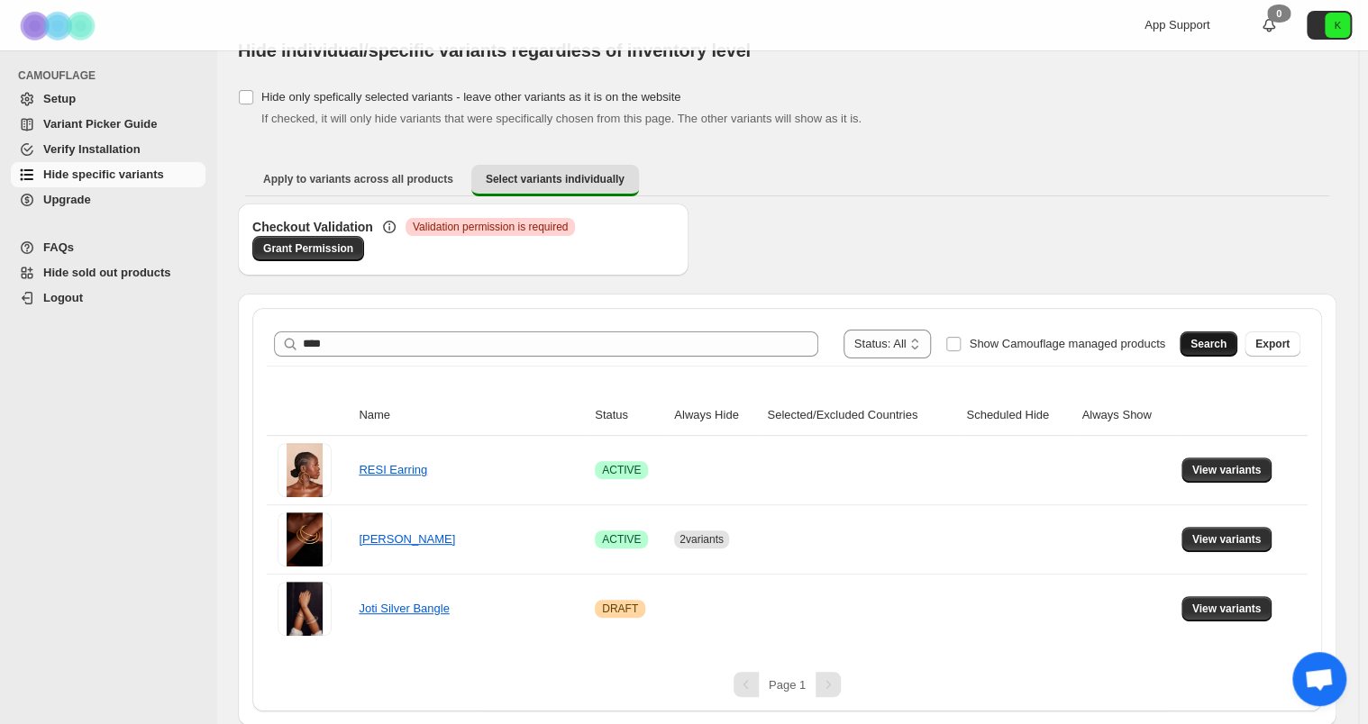
click at [1221, 345] on span "Search" at bounding box center [1208, 344] width 36 height 14
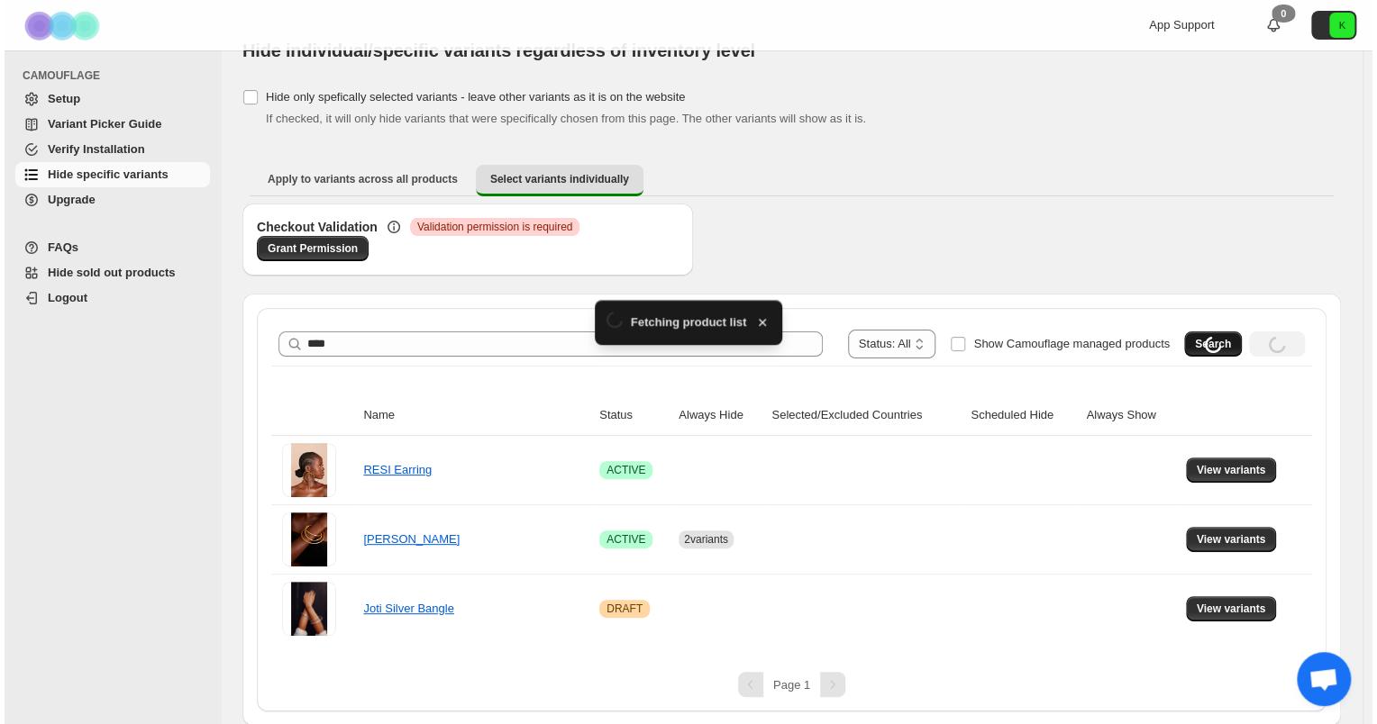
scroll to position [0, 0]
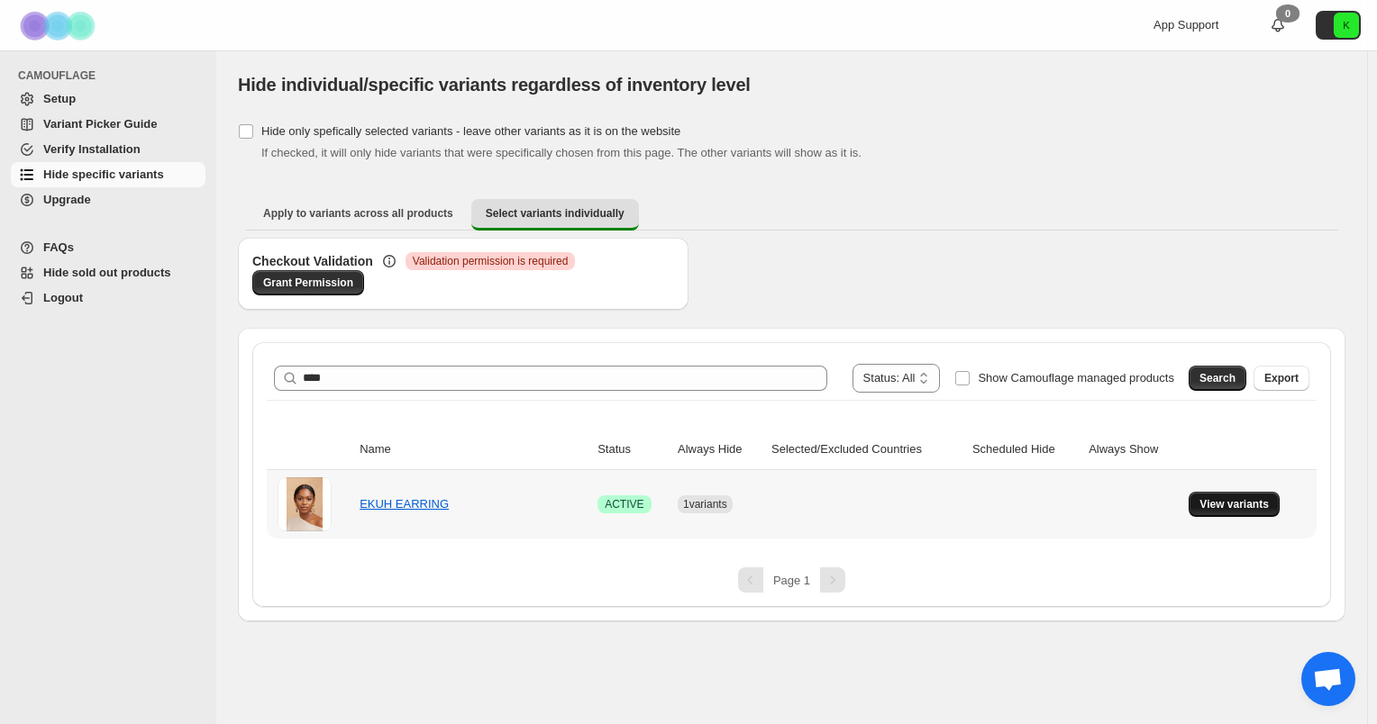
click at [1200, 508] on button "View variants" at bounding box center [1234, 504] width 91 height 25
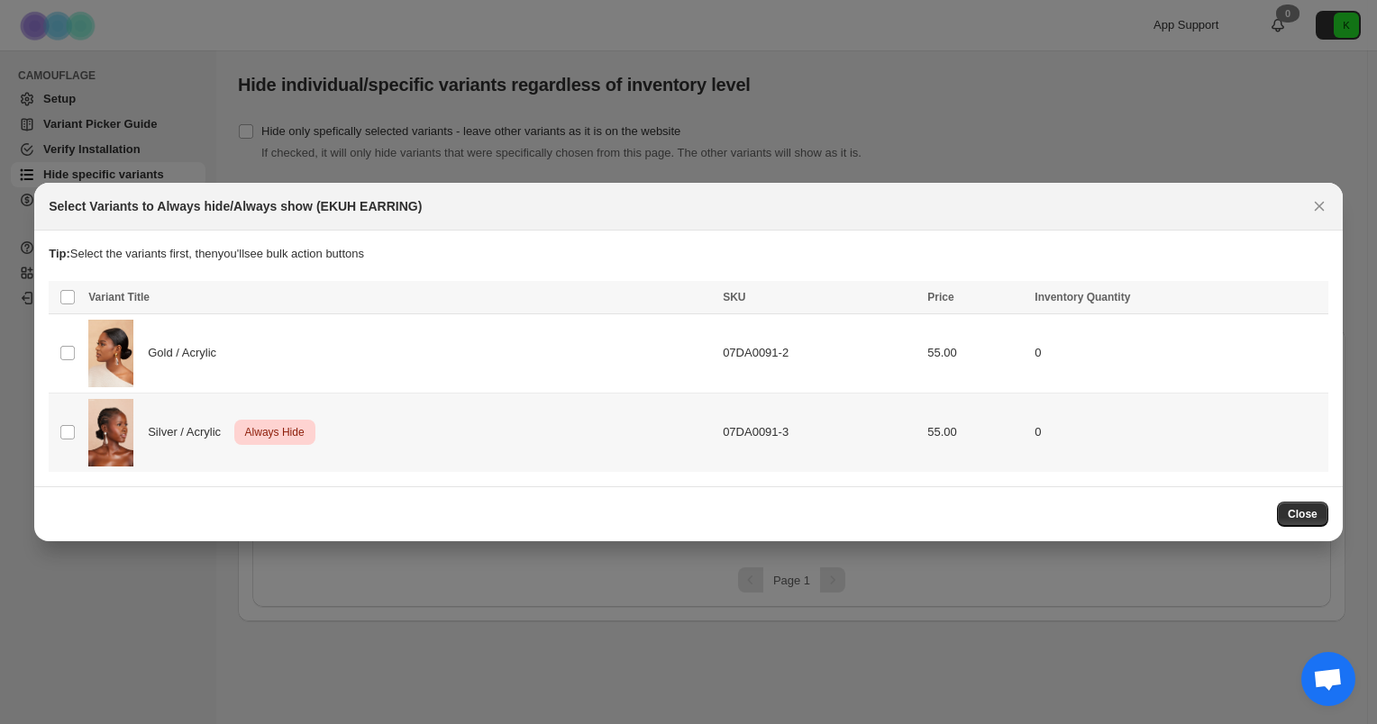
click at [530, 460] on div "Silver / Acrylic Critical Always Hide" at bounding box center [400, 433] width 624 height 68
click at [1304, 301] on icon "More actions" at bounding box center [1310, 299] width 18 height 18
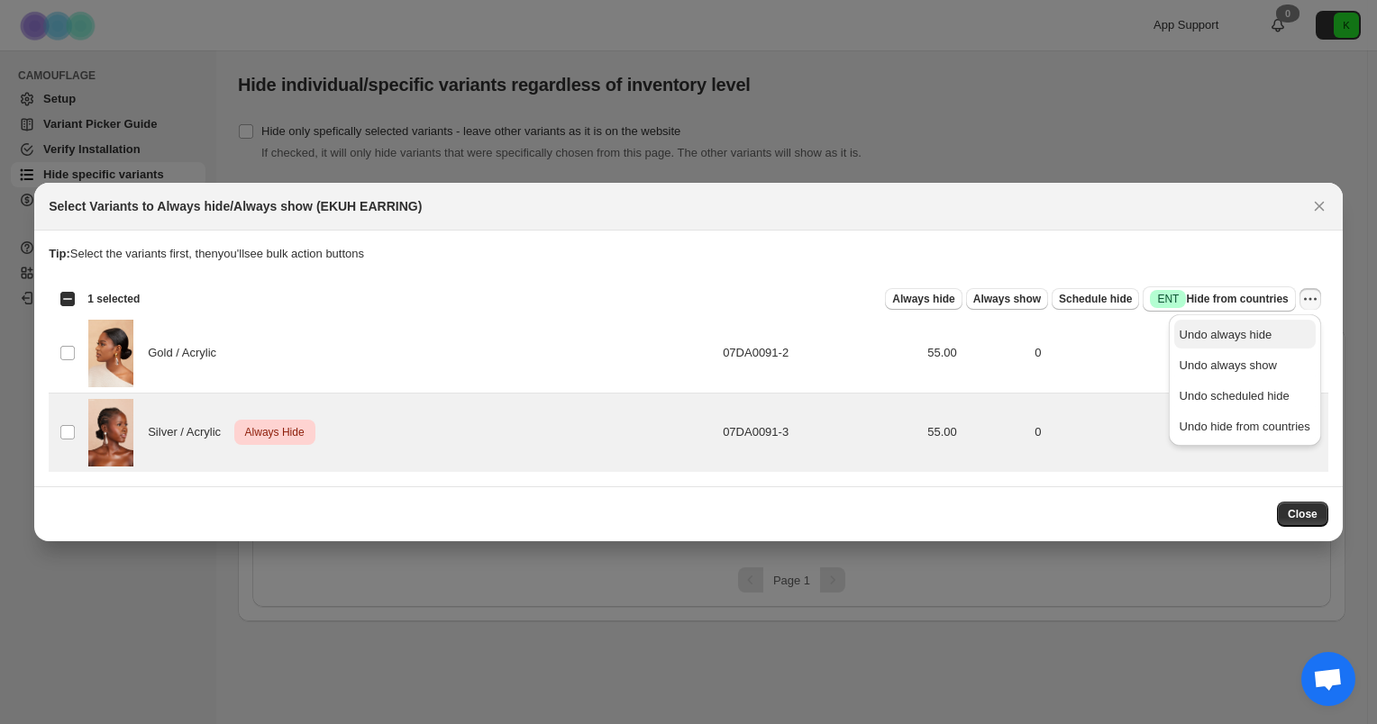
click at [1217, 328] on span "Undo always hide" at bounding box center [1225, 335] width 93 height 14
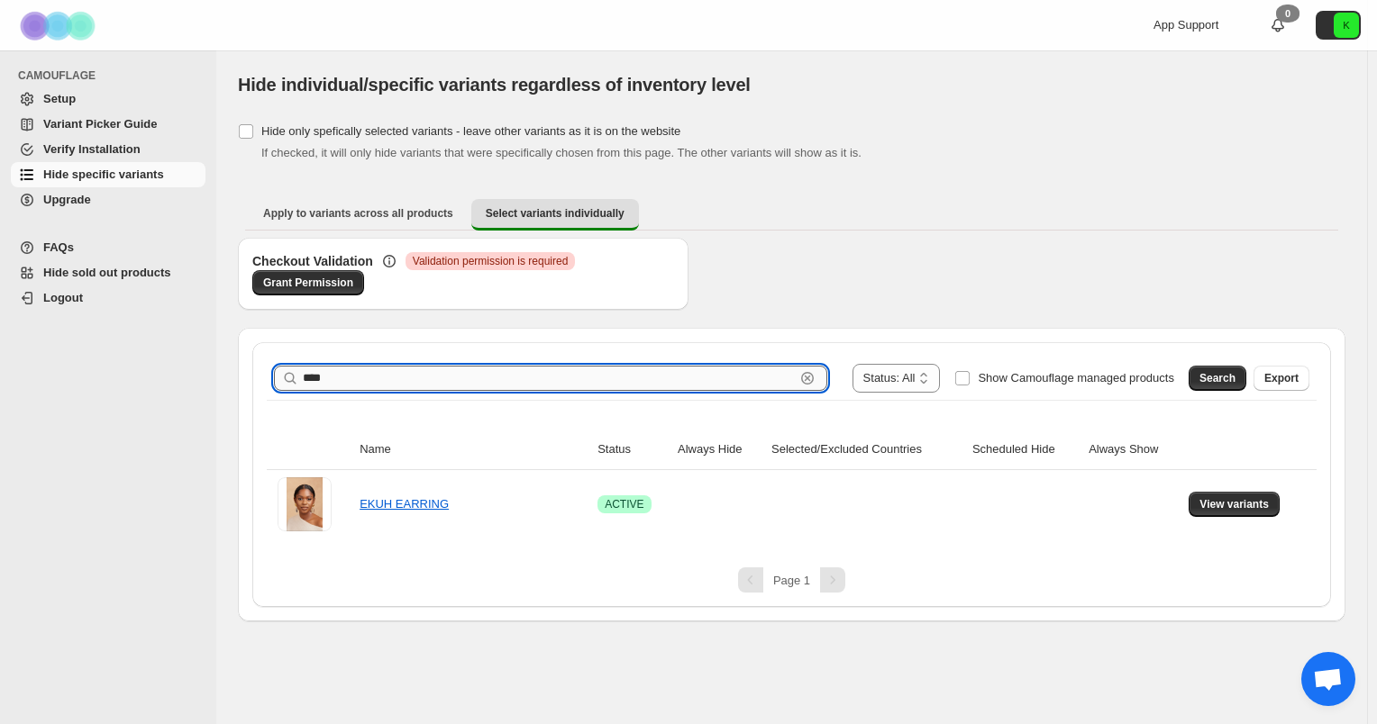
click at [415, 388] on input "****" at bounding box center [549, 378] width 492 height 25
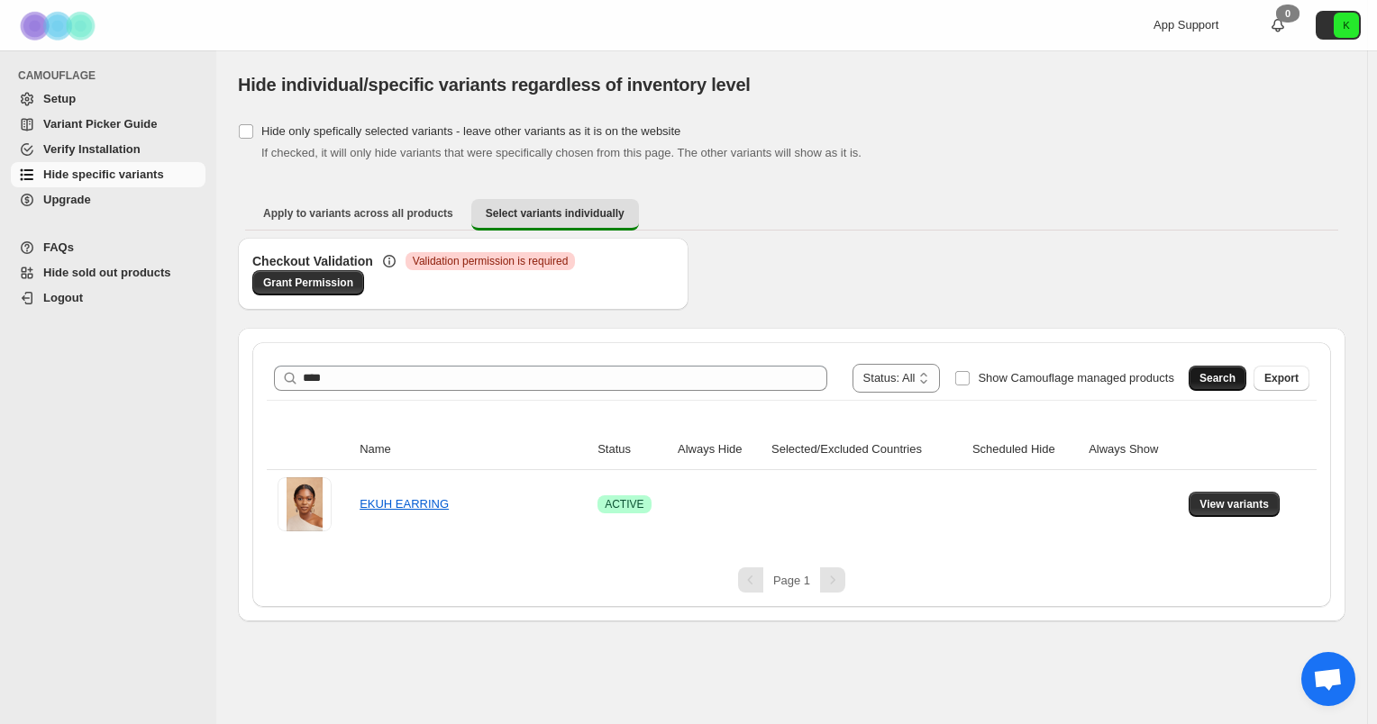
click at [1219, 372] on span "Search" at bounding box center [1217, 378] width 36 height 14
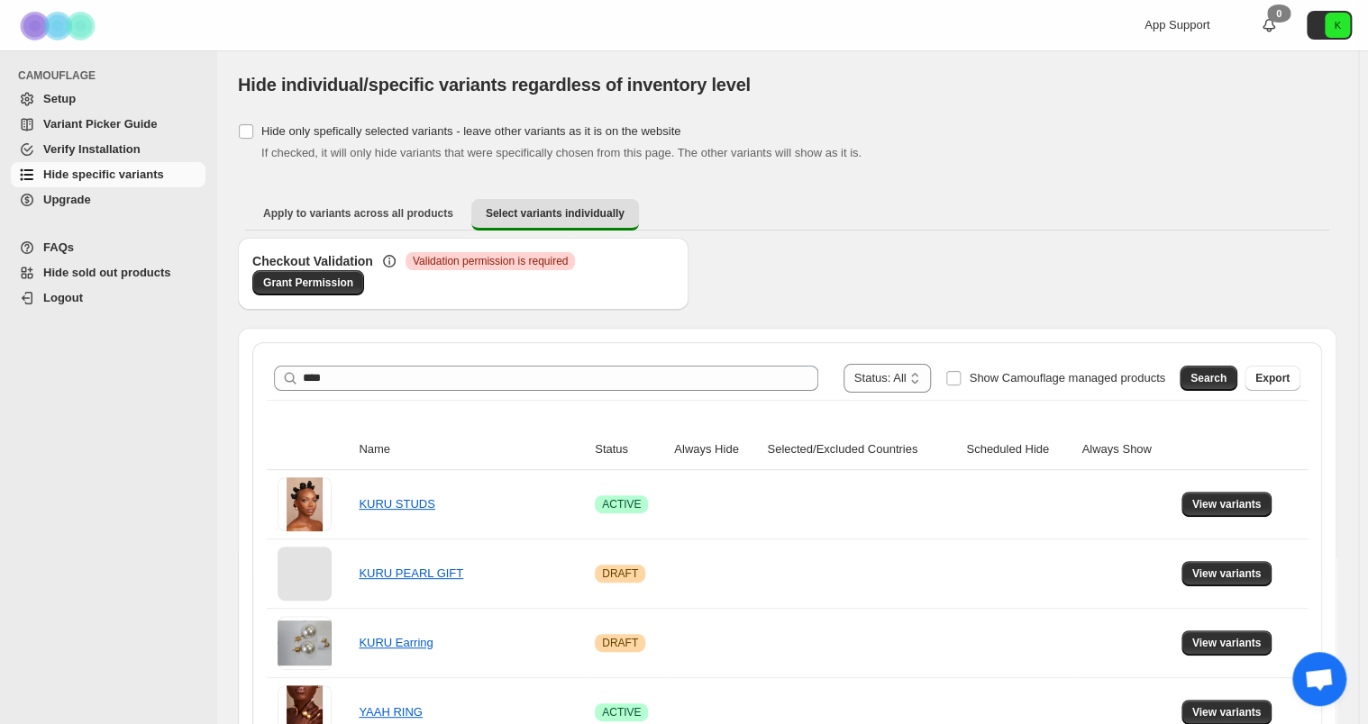
scroll to position [104, 0]
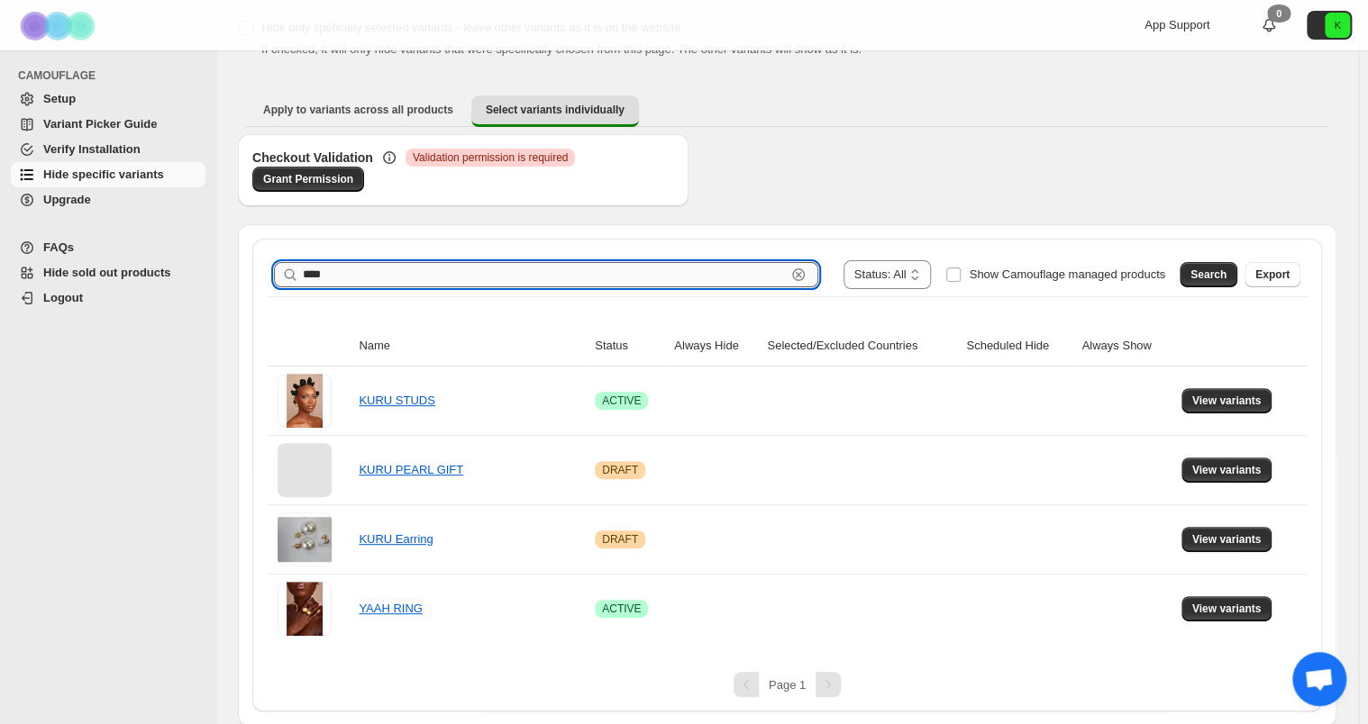
click at [533, 269] on input "****" at bounding box center [544, 274] width 483 height 25
type input "****"
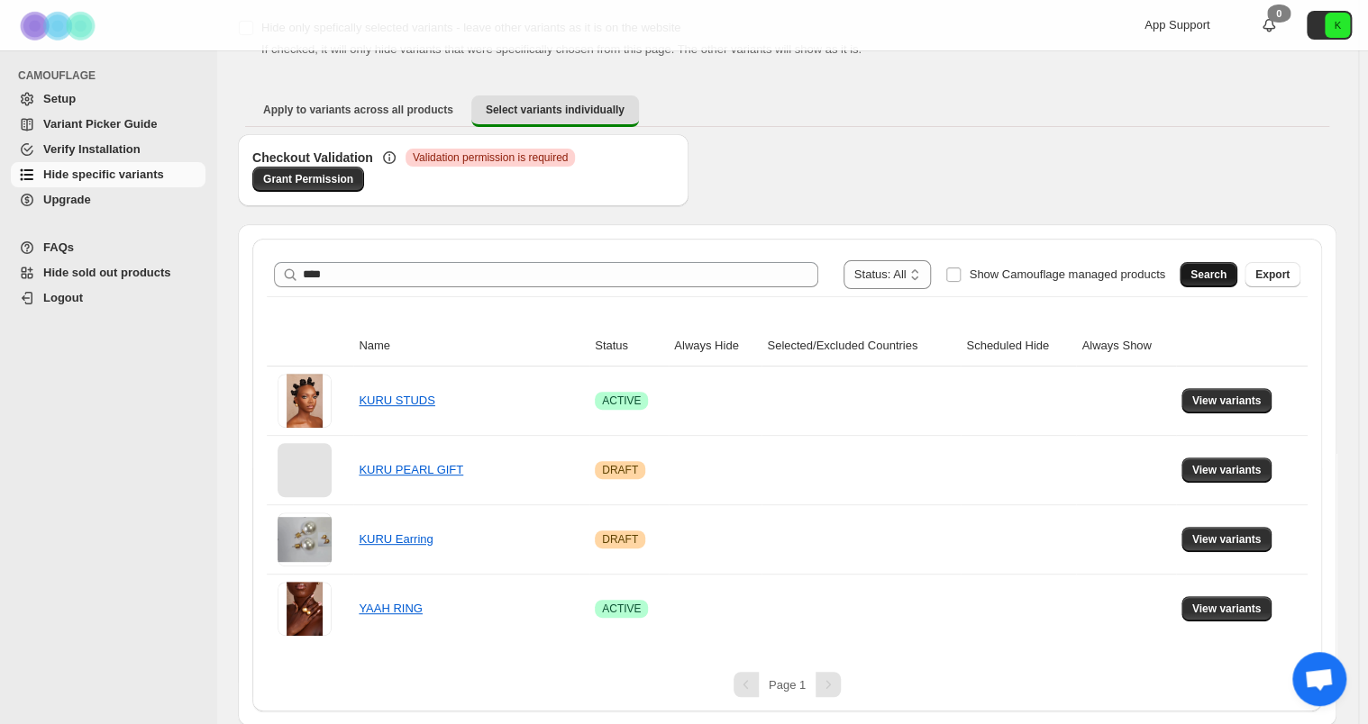
click at [1203, 262] on button "Search" at bounding box center [1208, 274] width 58 height 25
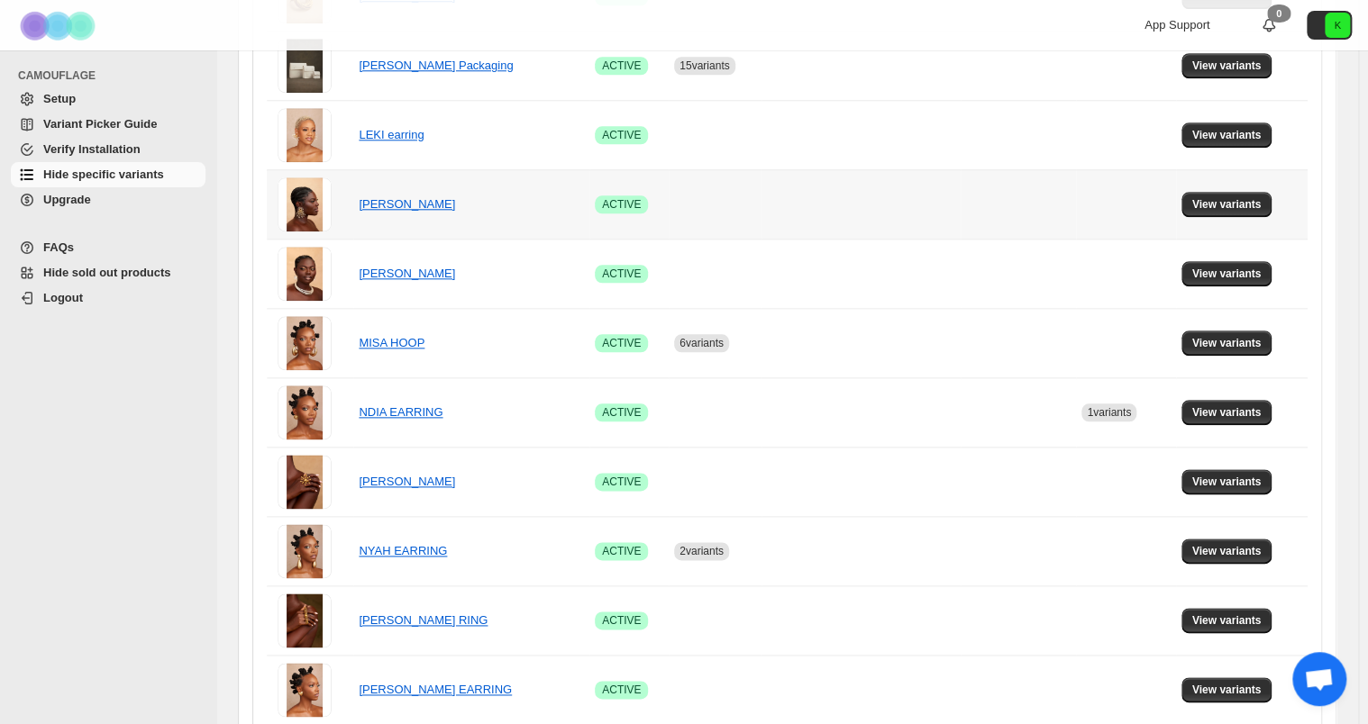
scroll to position [860, 0]
